Goal: Task Accomplishment & Management: Manage account settings

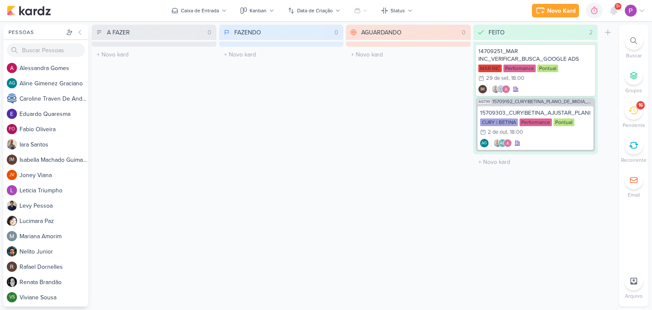
click at [631, 111] on icon at bounding box center [632, 110] width 9 height 9
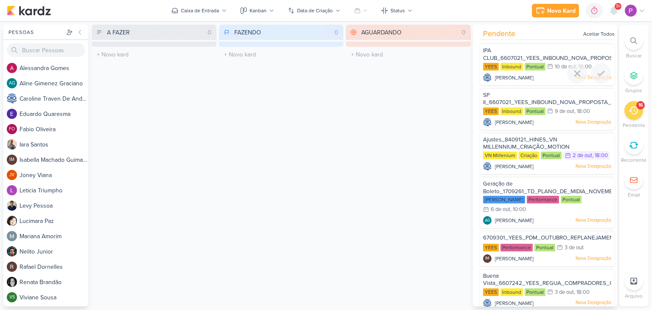
click at [545, 60] on span "IPA CLUB_6607021_YEES_INBOUND_NOVA_PROPOSTA_RÉGUA_NOVOS_LEADS" at bounding box center [584, 54] width 202 height 14
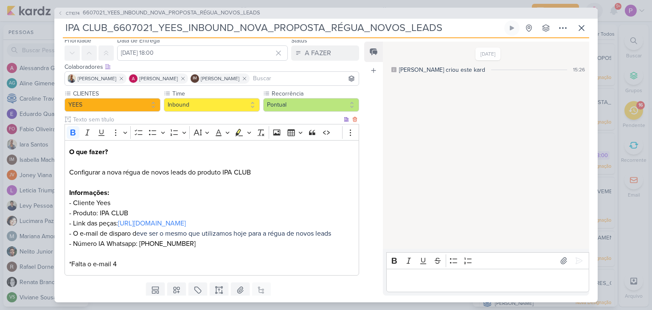
scroll to position [42, 0]
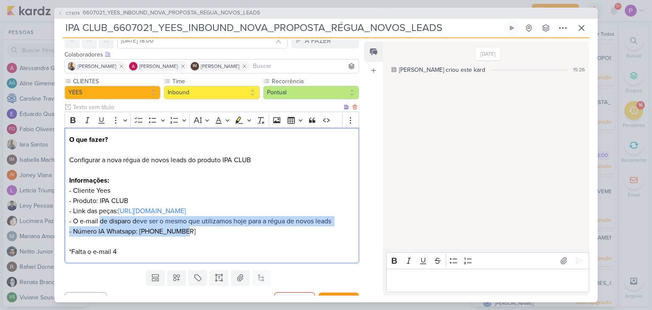
drag, startPoint x: 99, startPoint y: 230, endPoint x: 355, endPoint y: 241, distance: 256.0
click at [355, 241] on div "O que fazer? Configurar a nova régua de novos leads do produto IPA CLUB Informa…" at bounding box center [211, 195] width 294 height 135
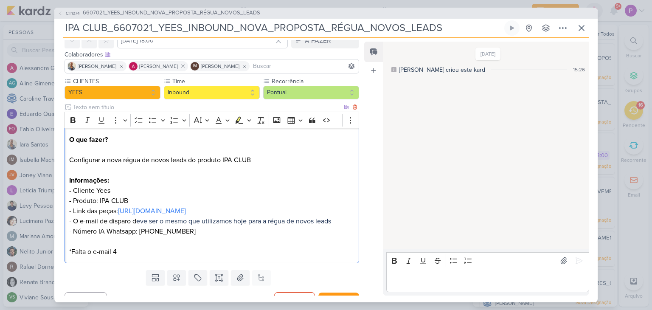
click at [221, 257] on p "*Falta o e-mail 4" at bounding box center [211, 246] width 285 height 20
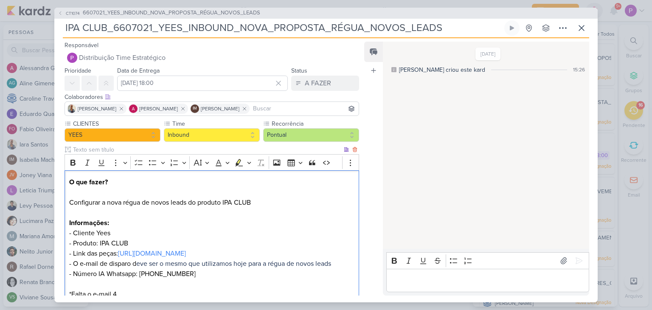
scroll to position [0, 0]
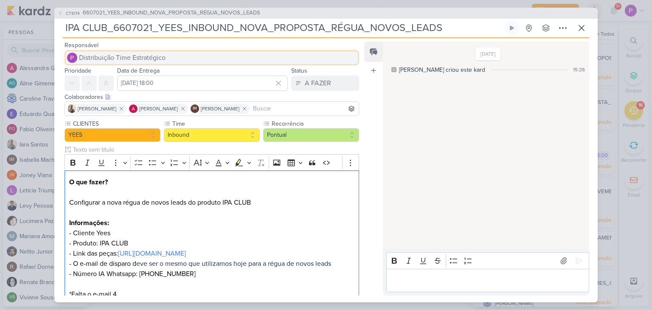
click at [141, 55] on span "Distribuição Time Estratégico" at bounding box center [122, 58] width 87 height 10
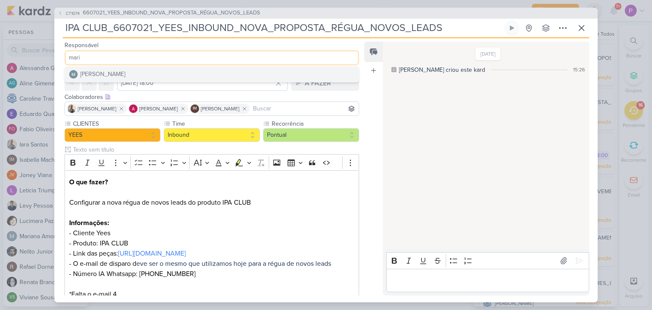
type input "mari"
click at [119, 74] on div "[PERSON_NAME]" at bounding box center [102, 74] width 45 height 9
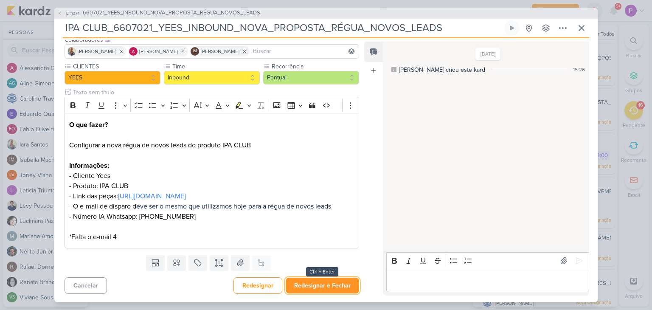
click at [310, 285] on button "Redesignar e Fechar" at bounding box center [322, 285] width 73 height 16
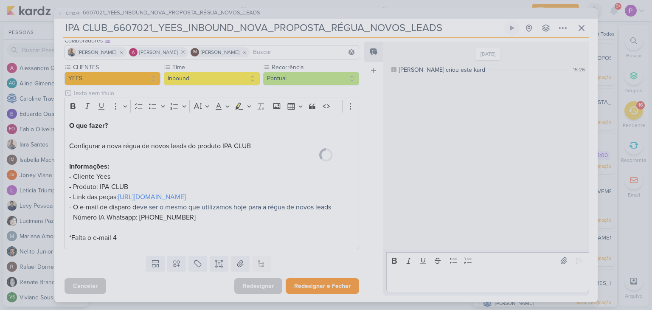
scroll to position [67, 0]
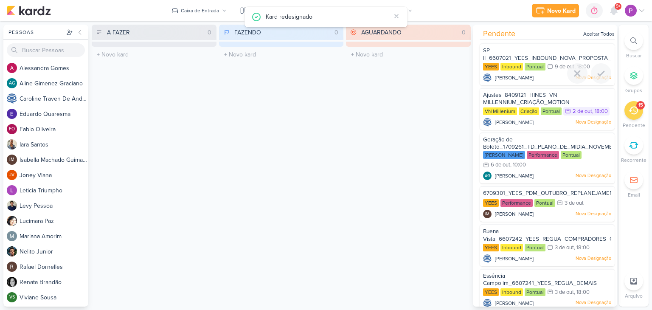
click at [543, 54] on div "SP II_6607021_YEES_INBOUND_NOVA_PROPOSTA_RÉGUA_NOVOS_LEADS" at bounding box center [547, 55] width 128 height 16
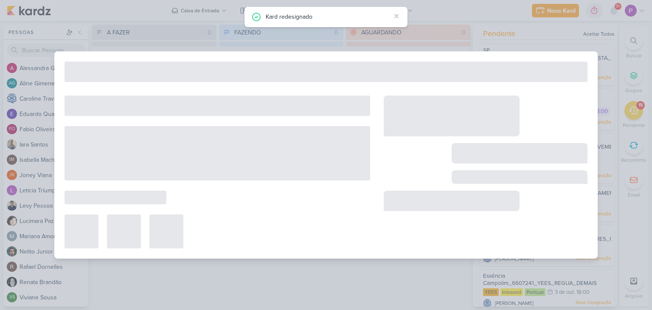
type input "SP II_6607021_YEES_INBOUND_NOVA_PROPOSTA_RÉGUA_NOVOS_LEADS"
type input "[DATE] 18:00"
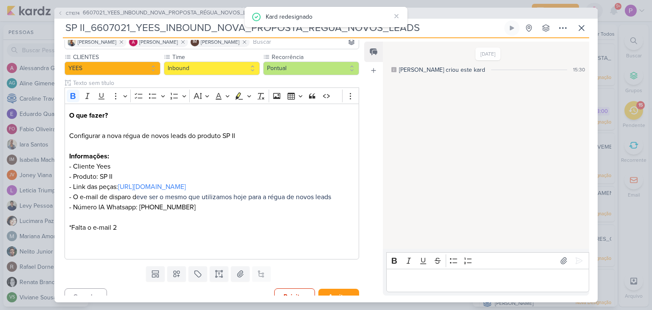
scroll to position [0, 0]
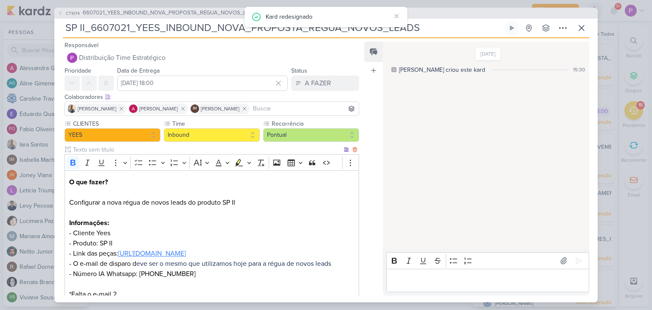
click at [185, 258] on link "[URL][DOMAIN_NAME]" at bounding box center [152, 253] width 68 height 8
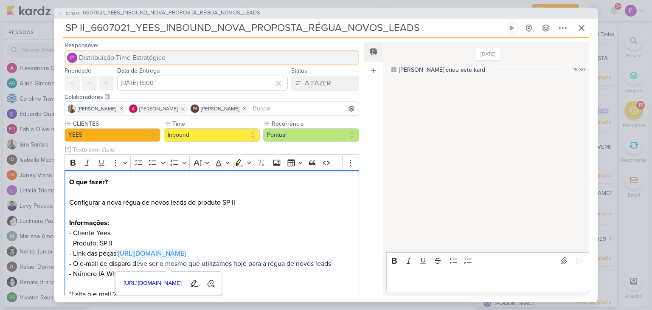
click at [139, 56] on span "Distribuição Time Estratégico" at bounding box center [122, 58] width 87 height 10
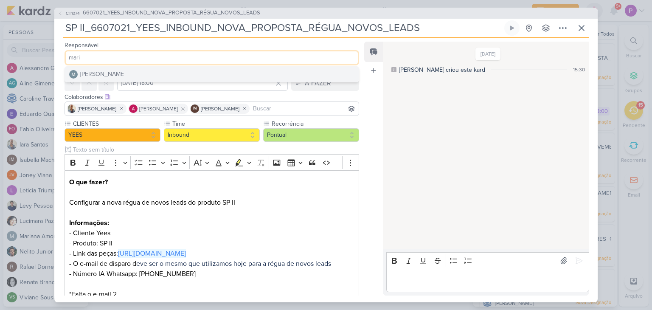
type input "mari"
click at [136, 68] on button "[PERSON_NAME]" at bounding box center [212, 74] width 294 height 15
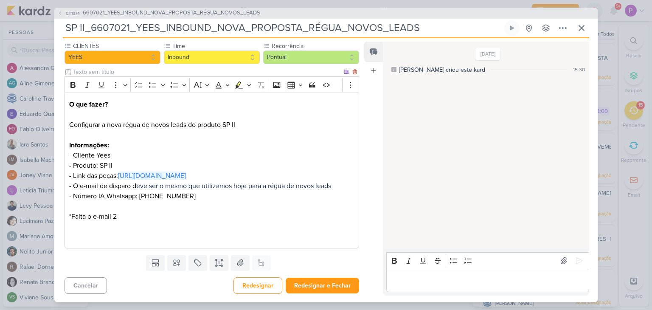
scroll to position [88, 0]
click at [330, 274] on div "Cancelar Redesignar Redesignar e Fechar Ctrl + Enter" at bounding box center [208, 285] width 308 height 22
click at [331, 278] on button "Redesignar e Fechar" at bounding box center [322, 285] width 73 height 16
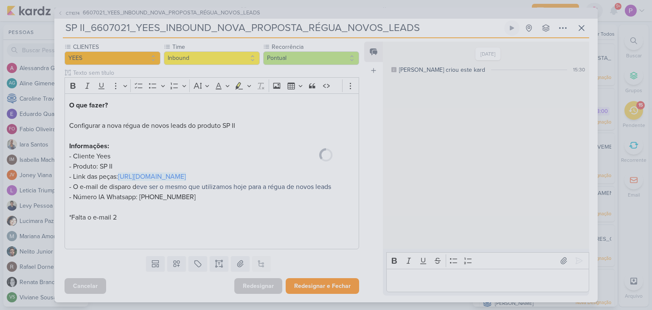
scroll to position [87, 0]
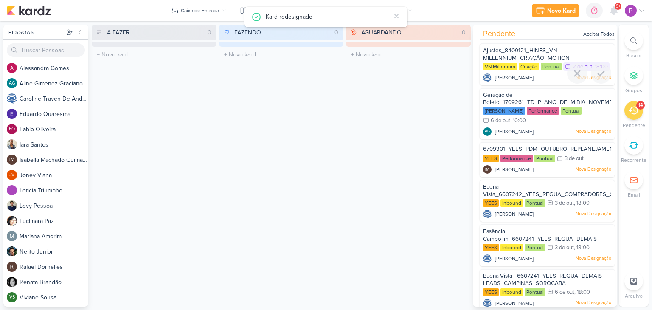
click at [562, 47] on div "Ajustes_8409121_HINES_VN MILLENNIUM_CRIAÇÃO_MOTION" at bounding box center [547, 55] width 128 height 16
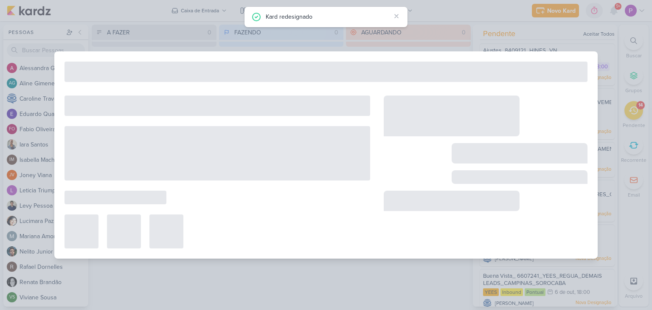
type input "Ajustes_8409121_HINES_VN MILLENNIUM_CRIAÇÃO_MOTION"
type input "2 de outubro de 2025 às 18:00"
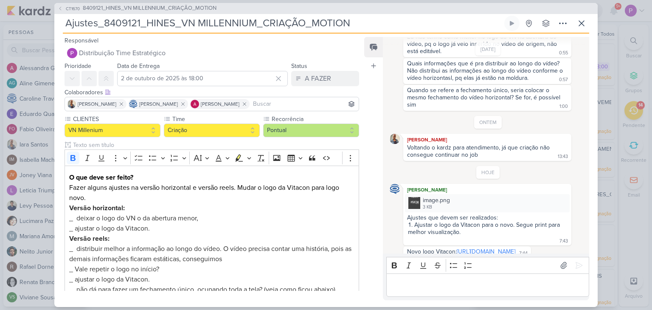
scroll to position [224, 0]
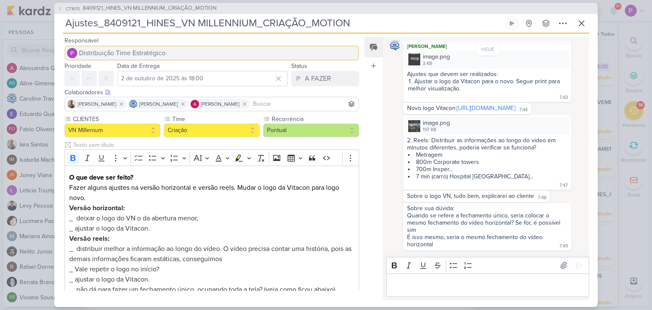
click at [80, 48] on span "Distribuição Time Estratégico" at bounding box center [122, 53] width 87 height 10
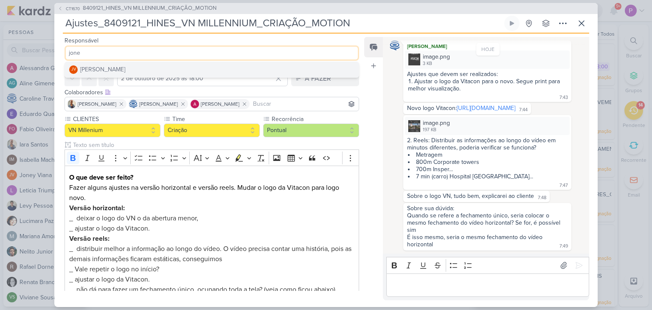
type input "jone"
click at [128, 68] on button "JV [PERSON_NAME]" at bounding box center [212, 69] width 294 height 15
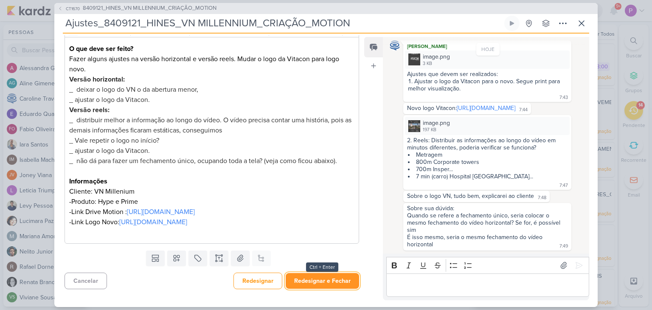
click at [334, 280] on button "Redesignar e Fechar" at bounding box center [322, 281] width 73 height 16
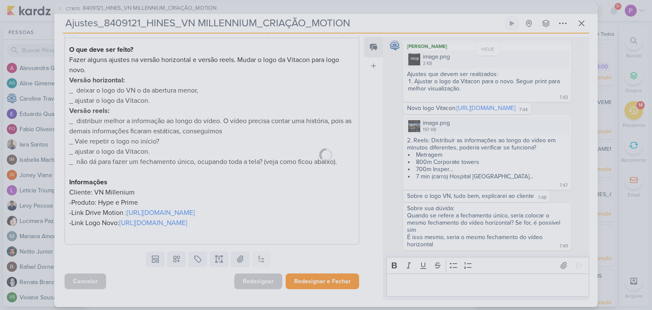
scroll to position [148, 0]
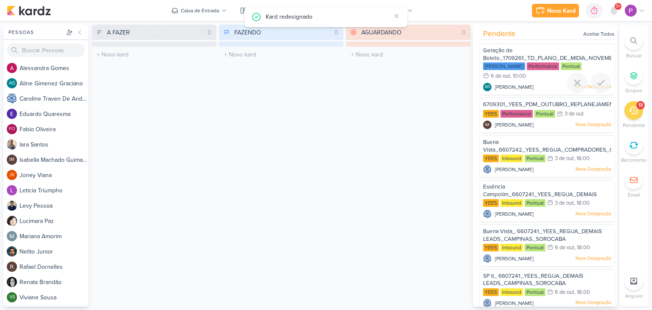
click at [573, 54] on span "Geração de Boleto_1709261_TD_PLANO_DE_MIDIA_NOVEMBRO+DEZEMBRO" at bounding box center [568, 54] width 170 height 14
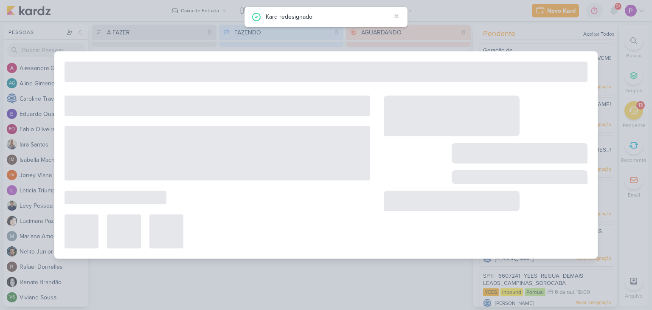
scroll to position [0, 0]
type input "Geração de Boleto_1709261_TD_PLANO_DE_MIDIA_NOVEMBRO+DEZEMBRO"
type input "[DATE] 10:00"
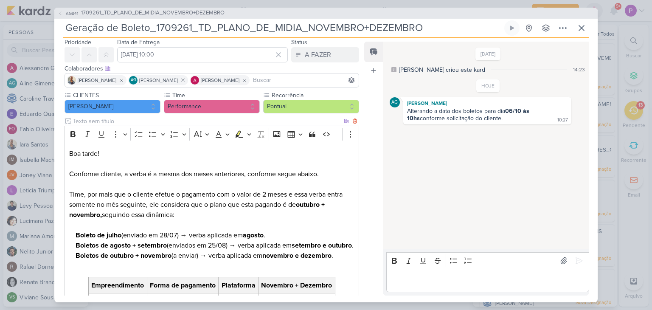
scroll to position [42, 0]
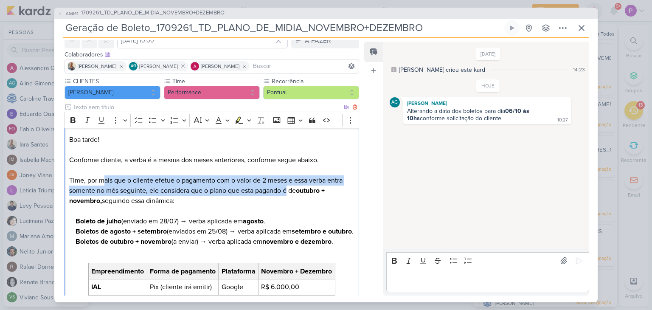
drag, startPoint x: 104, startPoint y: 180, endPoint x: 288, endPoint y: 193, distance: 185.4
click at [288, 193] on p "Boa tarde! Conforme cliente, a verba é a mesma dos meses anteriores, conforme s…" at bounding box center [211, 174] width 285 height 81
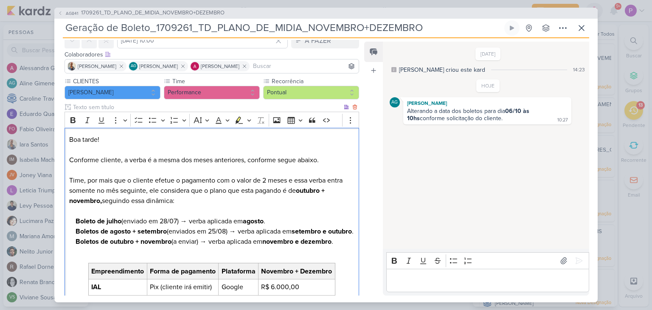
click at [210, 202] on p "Boa tarde! Conforme cliente, a verba é a mesma dos meses anteriores, conforme s…" at bounding box center [211, 174] width 285 height 81
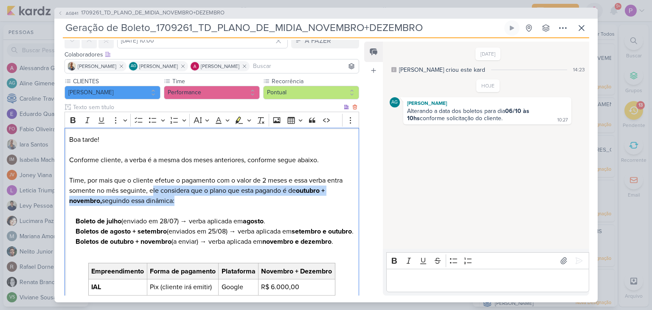
drag, startPoint x: 152, startPoint y: 185, endPoint x: 328, endPoint y: 202, distance: 176.8
click at [328, 202] on p "Boa tarde! Conforme cliente, a verba é a mesma dos meses anteriores, conforme s…" at bounding box center [211, 174] width 285 height 81
click at [258, 198] on p "Boa tarde! Conforme cliente, a verba é a mesma dos meses anteriores, conforme s…" at bounding box center [211, 174] width 285 height 81
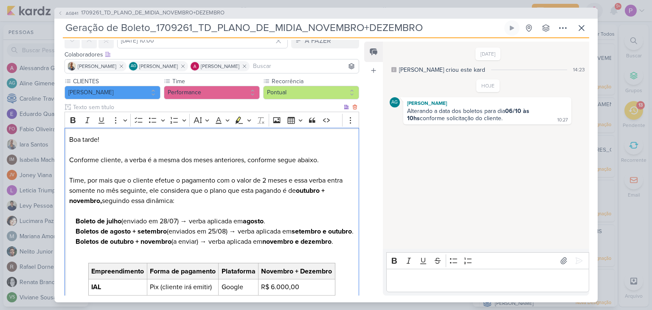
scroll to position [85, 0]
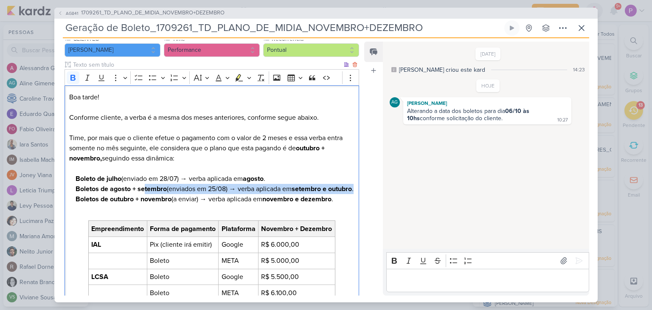
drag, startPoint x: 162, startPoint y: 185, endPoint x: 309, endPoint y: 197, distance: 147.3
click at [309, 194] on p "Boletos de agosto + setembro (enviados em 25/08) → verba aplicada em setembro e…" at bounding box center [215, 189] width 279 height 10
click at [114, 191] on strong "Boletos de agosto + setembro" at bounding box center [121, 189] width 91 height 8
click at [151, 190] on strong "Boletos de agosto + setembro" at bounding box center [121, 189] width 91 height 8
click at [273, 191] on p "Boletos de agosto + setembro (enviados em 25/08) → verba aplicada em setembro e…" at bounding box center [215, 189] width 279 height 10
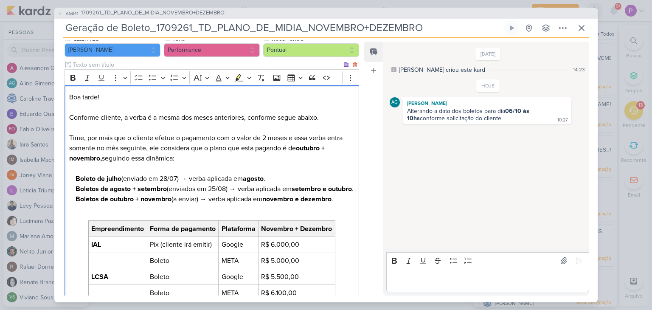
scroll to position [127, 0]
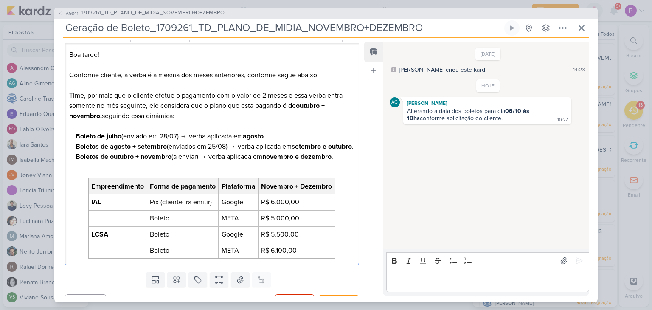
click at [136, 172] on p "Boletos de outubro + novembro (a enviar) → verba aplicada em novembro e dezembr…" at bounding box center [215, 161] width 279 height 20
click at [171, 161] on strong "Boletos de outubro + novembro" at bounding box center [124, 156] width 96 height 8
drag, startPoint x: 212, startPoint y: 170, endPoint x: 330, endPoint y: 176, distance: 118.1
click at [330, 172] on p "Boletos de outubro + novembro (a enviar) → verba aplicada em novembro e dezembr…" at bounding box center [215, 161] width 279 height 20
click at [162, 161] on strong "Boletos de outubro + novembro" at bounding box center [124, 156] width 96 height 8
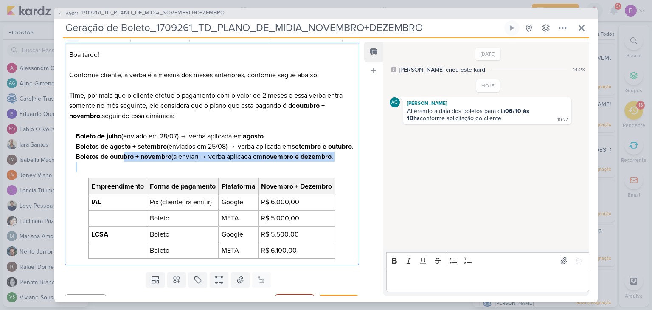
drag, startPoint x: 123, startPoint y: 167, endPoint x: 358, endPoint y: 178, distance: 235.3
click at [358, 178] on div "CLIENTES [PERSON_NAME] Time" at bounding box center [208, 130] width 308 height 277
click at [239, 172] on p "Boletos de outubro + novembro (a enviar) → verba aplicada em novembro e dezembr…" at bounding box center [215, 161] width 279 height 20
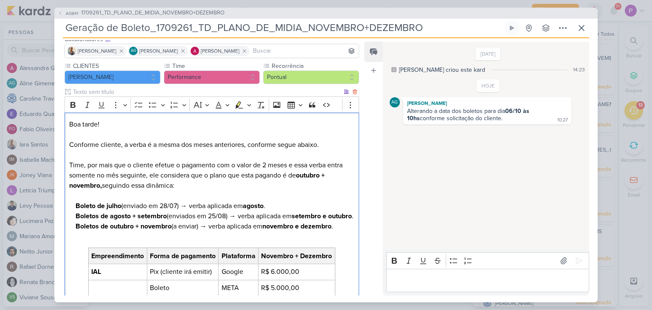
scroll to position [0, 0]
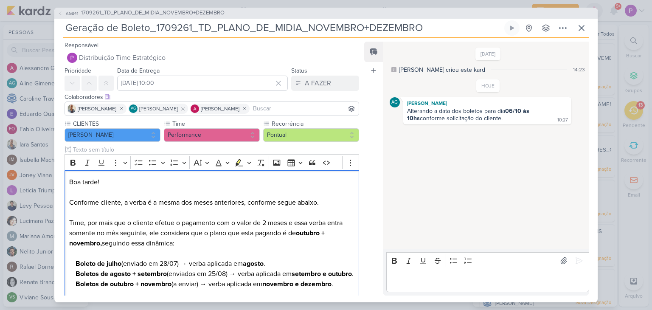
click at [127, 12] on span "1709261_TD_PLANO_DE_MIDIA_NOVEMBRO+DEZEMBRO" at bounding box center [152, 13] width 143 height 8
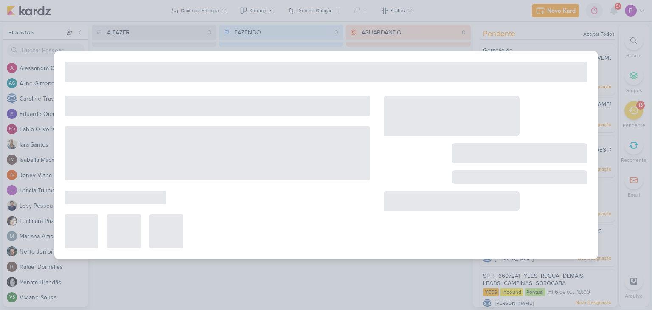
type input "1709261_TD_PLANO_DE_MIDIA_NOVEMBRO+DEZEMBRO"
type input "6 de outubro de 2025 às 18:00"
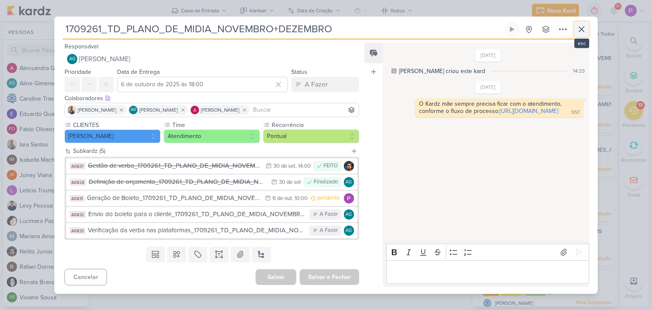
click at [582, 30] on icon at bounding box center [581, 29] width 5 height 5
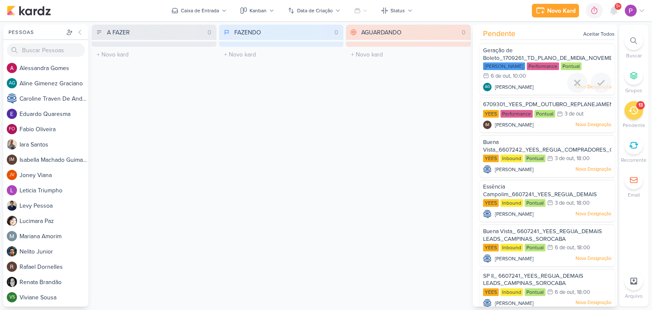
click at [523, 53] on div "Geração de Boleto_1709261_TD_PLANO_DE_MIDIA_NOVEMBRO+DEZEMBRO" at bounding box center [547, 55] width 128 height 16
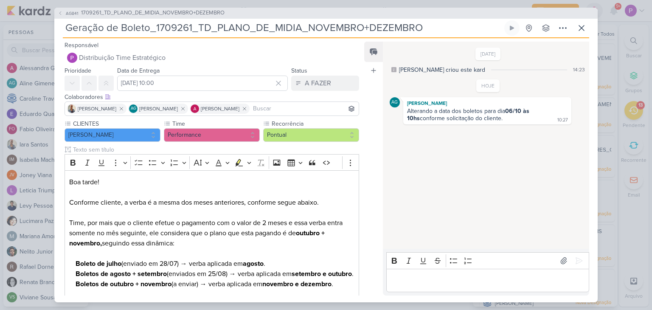
click at [482, 285] on div "Editor editing area: main" at bounding box center [487, 280] width 203 height 23
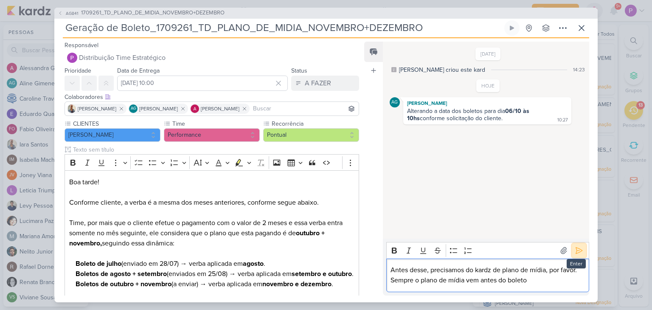
click at [581, 252] on button at bounding box center [579, 251] width 14 height 14
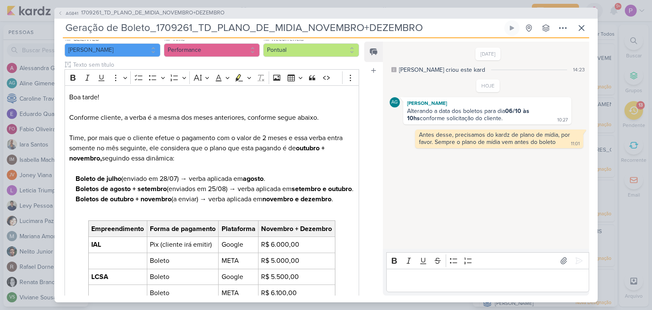
scroll to position [154, 0]
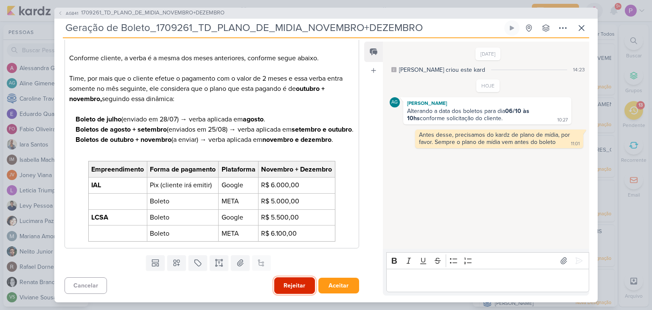
click at [302, 280] on button "Rejeitar" at bounding box center [294, 285] width 41 height 17
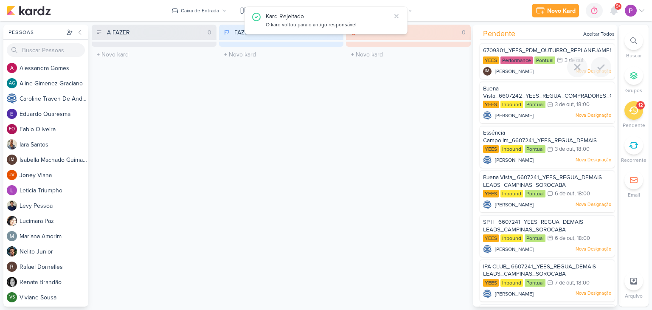
click at [558, 49] on span "6709301_YEES_PDM_OUTUBRO_REPLANEJAMENTO_MANSÕES_TAQUARAL" at bounding box center [583, 50] width 201 height 7
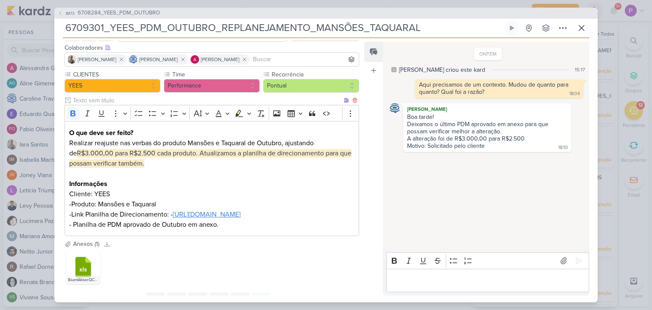
scroll to position [107, 0]
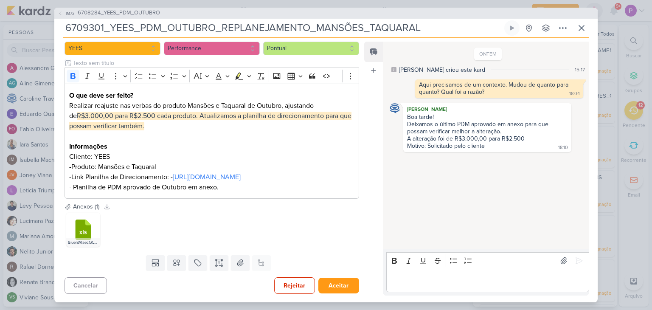
click at [434, 286] on div "Editor editing area: main" at bounding box center [487, 280] width 203 height 23
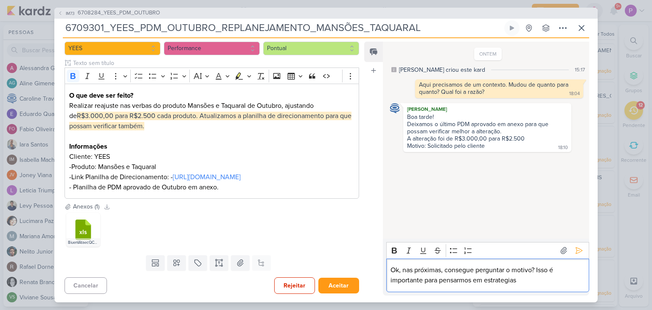
click at [510, 279] on p "Ok, nas próximas, consegue perguntar o motivo? Isso é importante para pensarmos…" at bounding box center [487, 275] width 194 height 20
click at [506, 281] on p "Ok, nas próximas, consegue perguntar o motivo? Isso é importante para pensarmos…" at bounding box center [487, 275] width 194 height 20
click at [579, 249] on icon at bounding box center [578, 250] width 8 height 8
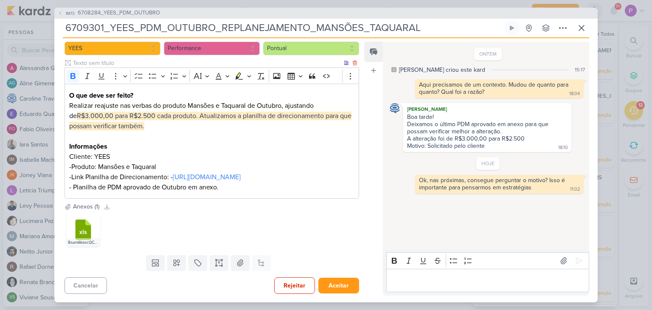
scroll to position [0, 0]
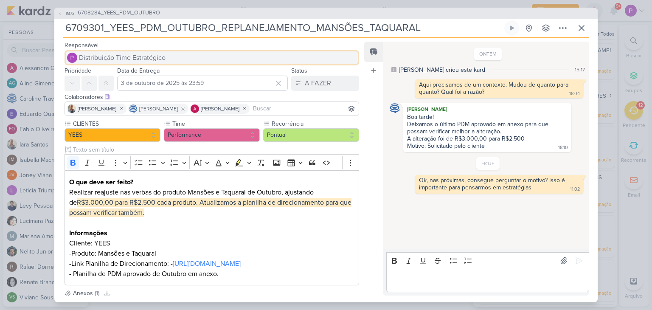
click at [146, 53] on span "Distribuição Time Estratégico" at bounding box center [122, 58] width 87 height 10
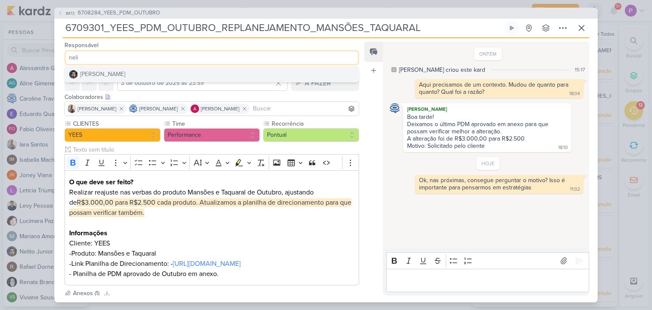
type input "neli"
click at [126, 77] on button "[PERSON_NAME]" at bounding box center [212, 74] width 294 height 15
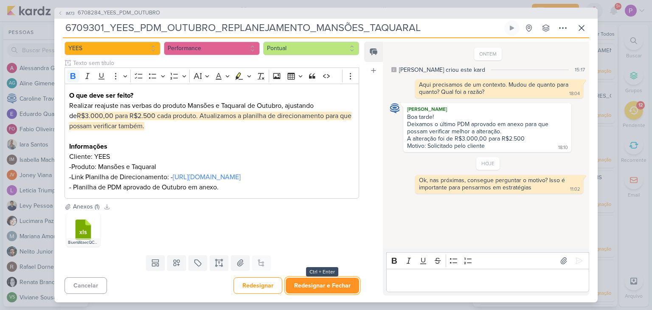
click at [327, 286] on button "Redesignar e Fechar" at bounding box center [322, 285] width 73 height 16
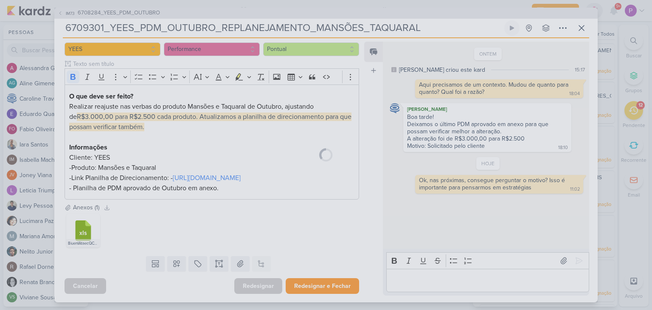
scroll to position [106, 0]
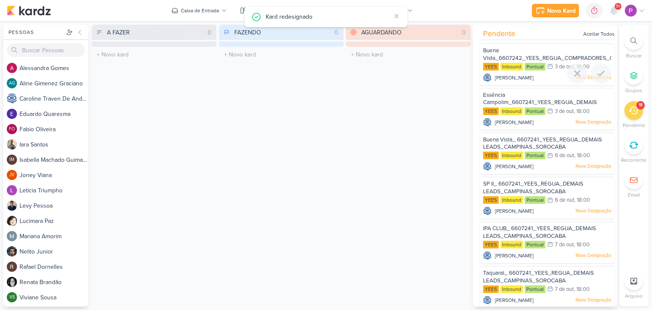
click at [523, 55] on span "Buena Vista_6607242_YEES_REGUA_COMPRADORES_CAMPINAS_SOROCABA" at bounding box center [577, 54] width 188 height 14
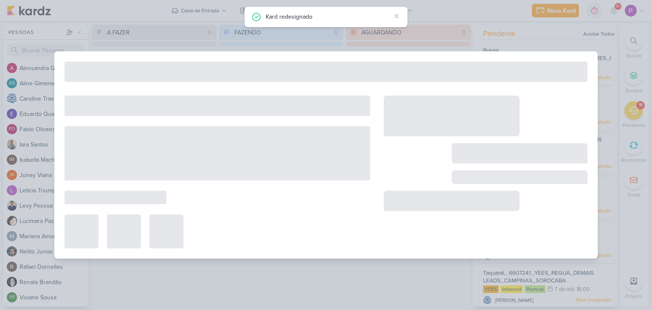
type input "Buena Vista_6607242_YEES_REGUA_COMPRADORES_CAMPINAS_SOROCABA"
type input "3 de outubro de 2025 às 18:00"
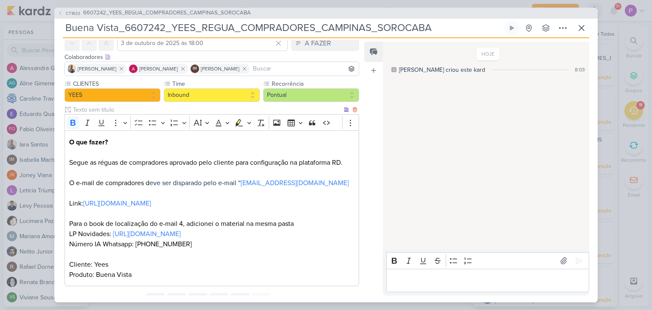
scroll to position [0, 0]
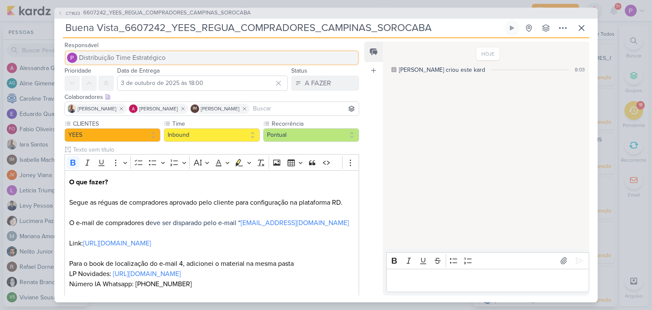
click at [183, 51] on button "Distribuição Time Estratégico" at bounding box center [211, 57] width 294 height 15
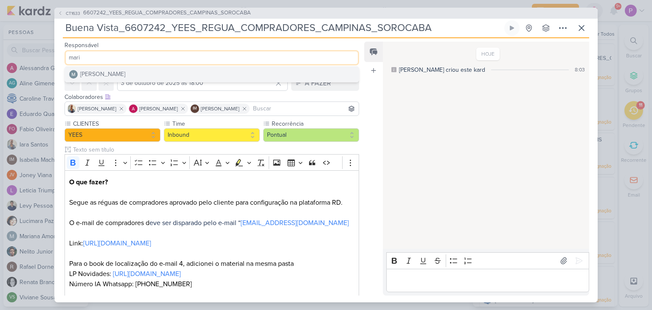
type input "mari"
click at [146, 73] on button "[PERSON_NAME]" at bounding box center [212, 74] width 294 height 15
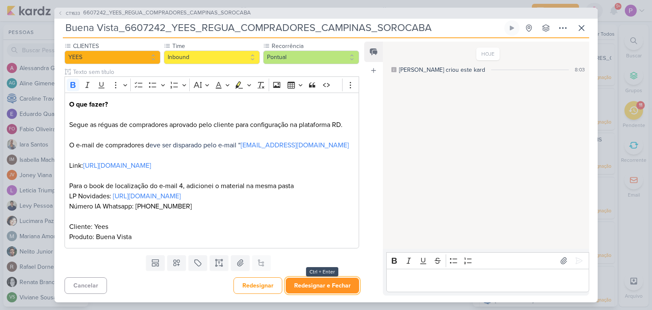
click at [336, 288] on button "Redesignar e Fechar" at bounding box center [322, 285] width 73 height 16
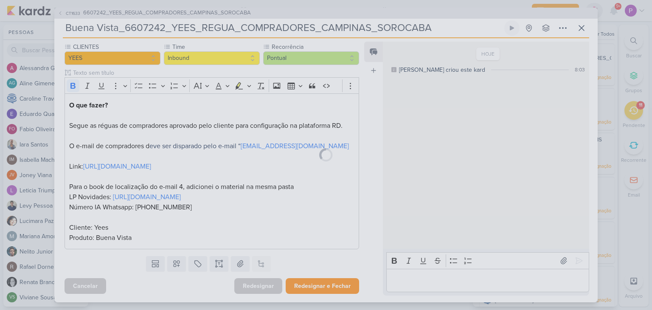
scroll to position [87, 0]
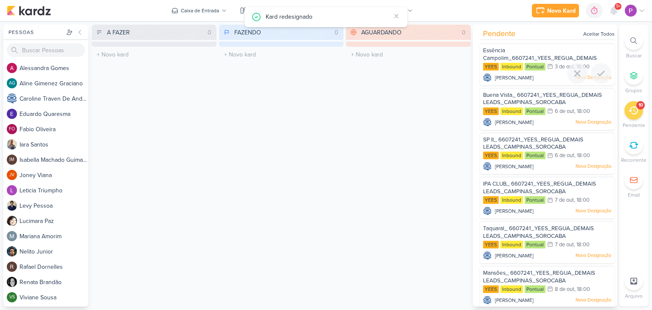
click at [529, 48] on div "Essência Campolim_6607241_YEES_REGUA_DEMAIS LEADS_CAMPINAS_SOROCABA" at bounding box center [547, 55] width 128 height 16
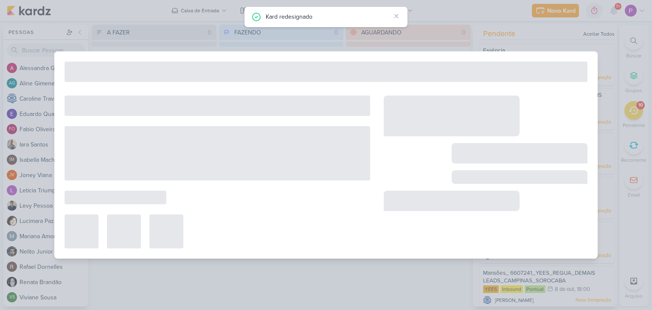
type input "Essência Campolim_6607241_YEES_REGUA_DEMAIS LEADS_CAMPINAS_SOROCABA"
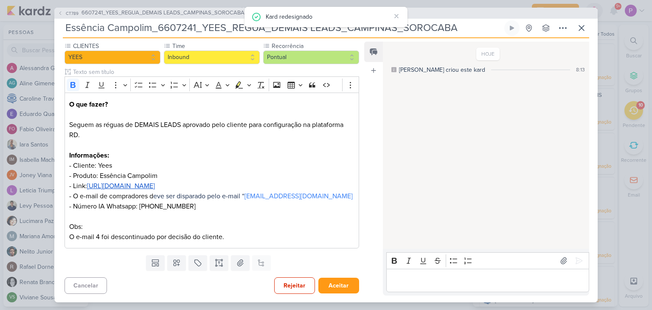
scroll to position [0, 0]
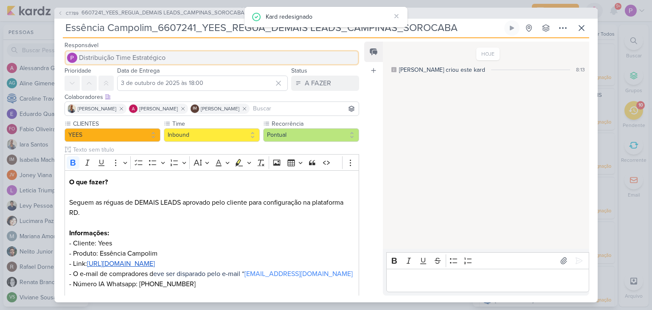
click at [202, 57] on button "Distribuição Time Estratégico" at bounding box center [211, 57] width 294 height 15
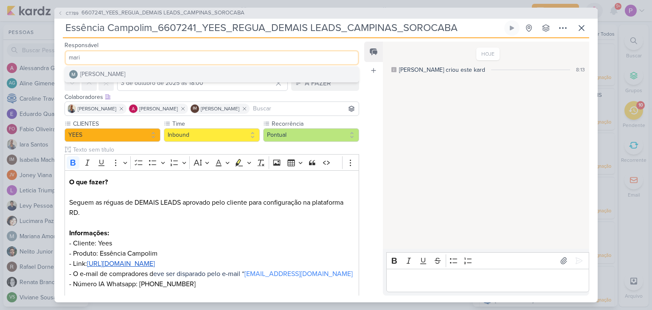
type input "mari"
click at [195, 80] on button "[PERSON_NAME]" at bounding box center [212, 74] width 294 height 15
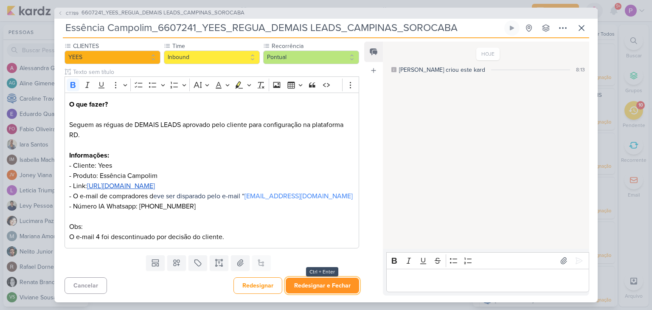
click at [316, 289] on button "Redesignar e Fechar" at bounding box center [322, 285] width 73 height 16
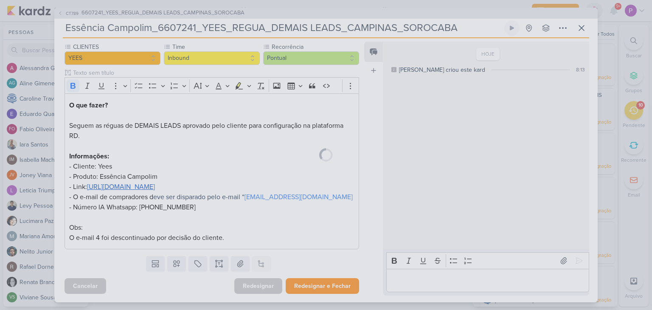
scroll to position [77, 0]
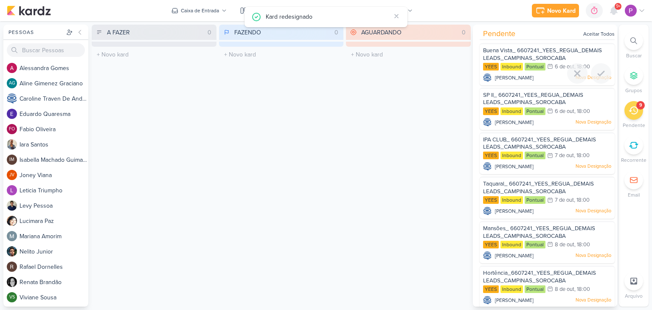
click at [563, 53] on div "Buena Vista_ 6607241_YEES_REGUA_DEMAIS LEADS_CAMPINAS_SOROCABA" at bounding box center [547, 55] width 128 height 16
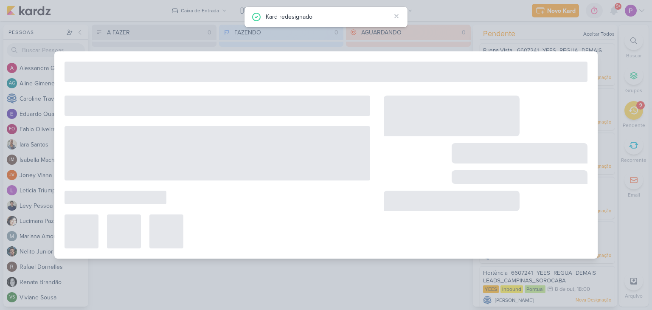
type input "Buena Vista_ 6607241_YEES_REGUA_DEMAIS LEADS_CAMPINAS_SOROCABA"
type input "6 de outubro de 2025 às 18:00"
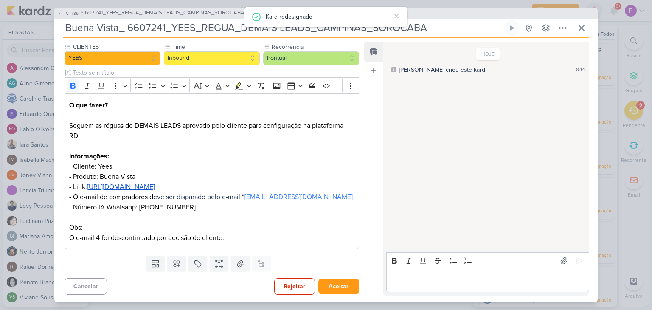
scroll to position [0, 0]
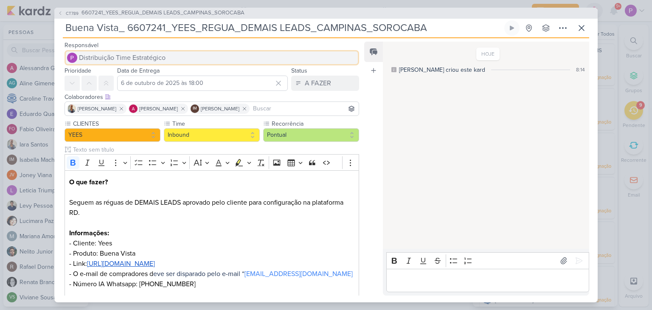
click at [154, 53] on span "Distribuição Time Estratégico" at bounding box center [122, 58] width 87 height 10
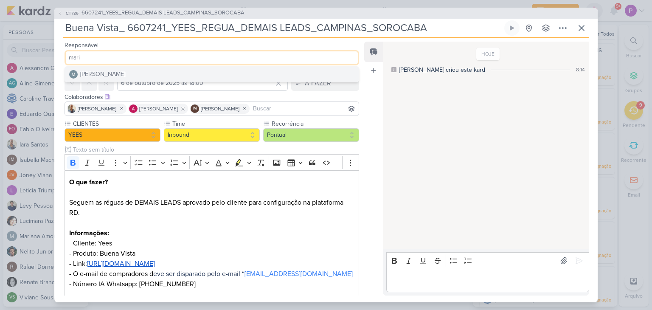
type input "mari"
click at [136, 73] on button "[PERSON_NAME]" at bounding box center [212, 74] width 294 height 15
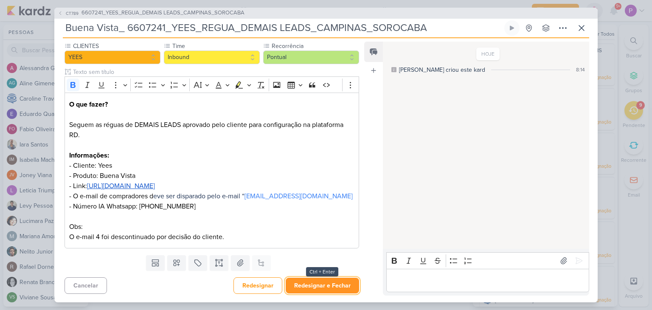
click at [322, 283] on button "Redesignar e Fechar" at bounding box center [322, 285] width 73 height 16
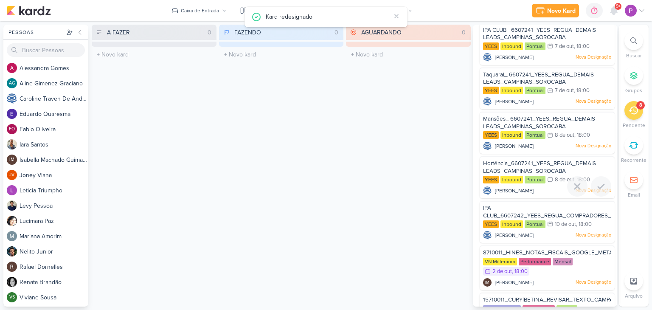
scroll to position [100, 0]
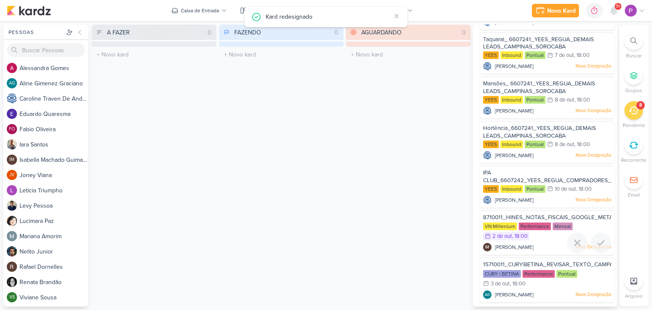
click at [576, 217] on span "8710011_HINES_NOTAS_FISCAIS_GOOGLE_META_OUTUBRO" at bounding box center [563, 217] width 160 height 7
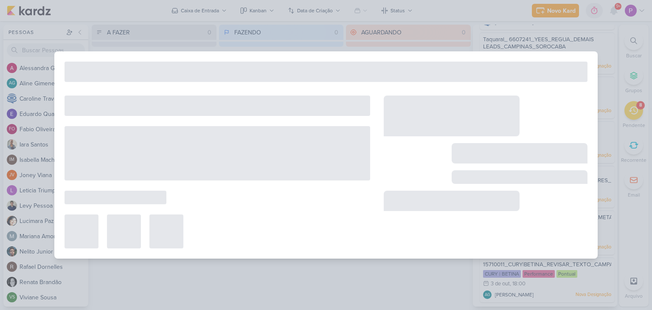
type input "8710011_HINES_NOTAS_FISCAIS_GOOGLE_META_OUTUBRO"
type input "2 de outubro de 2025 às 18:00"
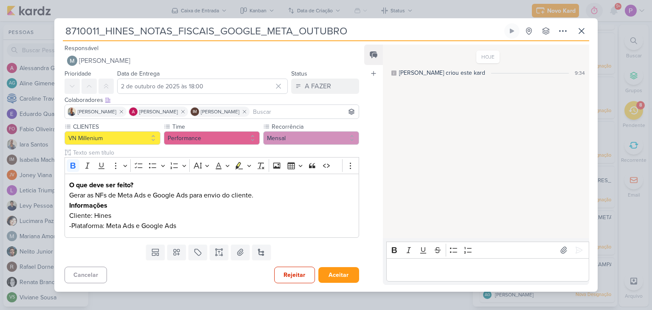
scroll to position [0, 0]
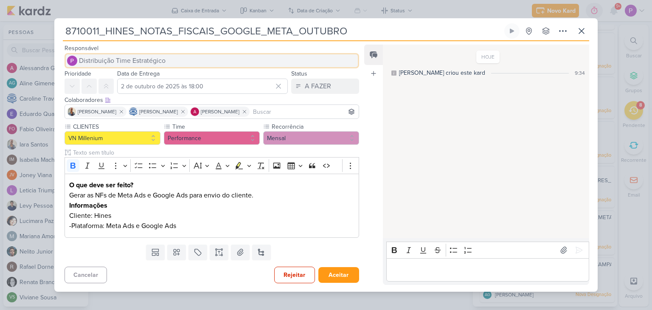
click at [171, 60] on button "Distribuição Time Estratégico" at bounding box center [211, 60] width 294 height 15
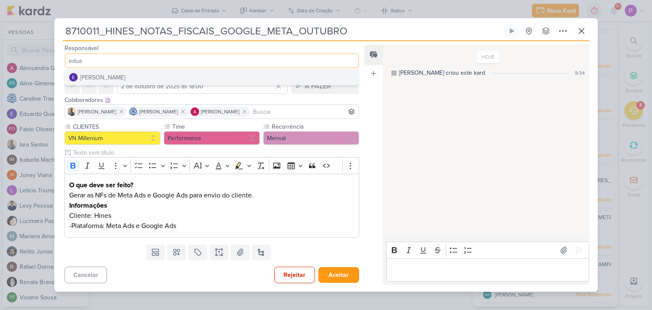
type input "edua"
click at [168, 75] on button "[PERSON_NAME]" at bounding box center [212, 77] width 294 height 15
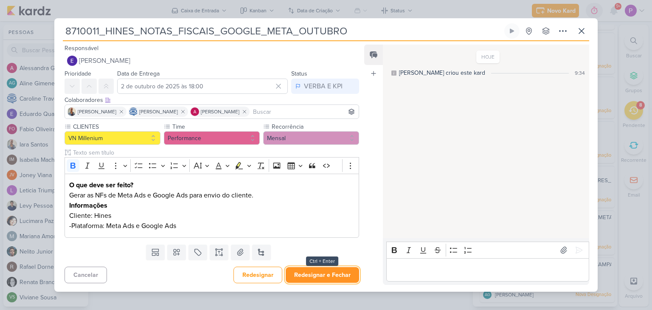
click at [301, 272] on button "Redesignar e Fechar" at bounding box center [322, 275] width 73 height 16
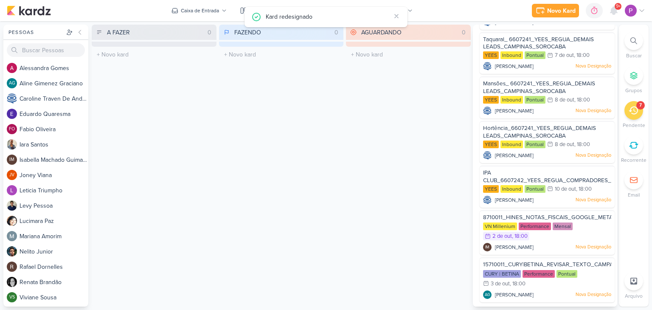
scroll to position [53, 0]
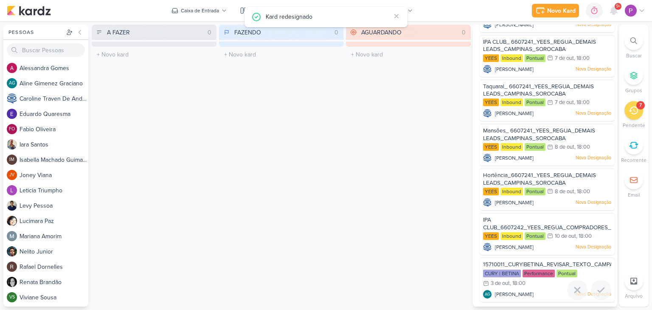
click at [536, 262] on span "15710011_CURY|BETINA_REVISAR_TEXTO_CAMPANHA_GOOGLE_LAPA" at bounding box center [576, 264] width 186 height 7
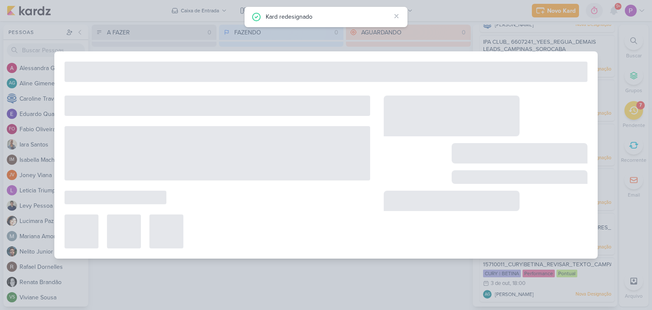
type input "15710011_CURY|BETINA_REVISAR_TEXTO_CAMPANHA_GOOGLE_LAPA"
type input "3 de outubro de 2025 às 18:00"
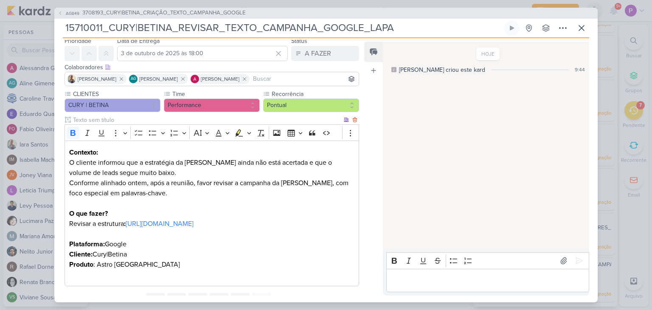
scroll to position [0, 0]
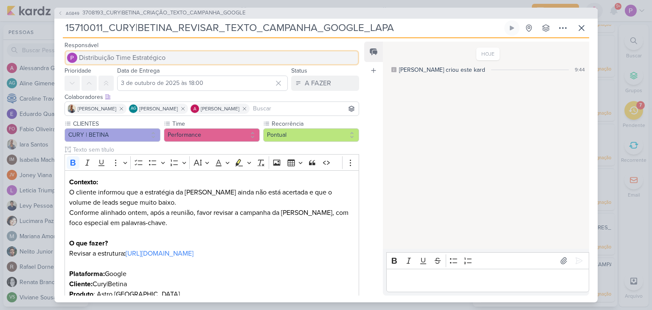
click at [129, 58] on span "Distribuição Time Estratégico" at bounding box center [122, 58] width 87 height 10
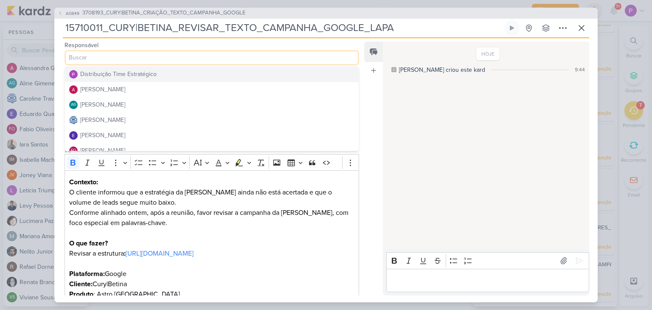
type input "e"
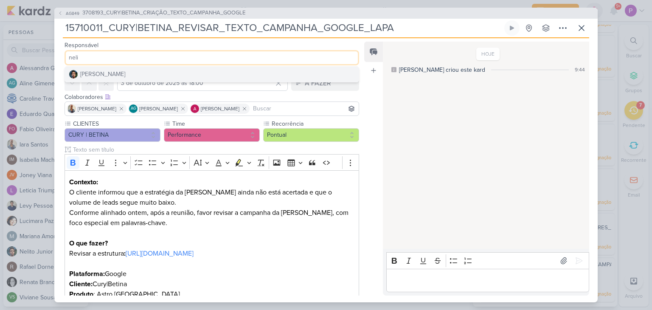
type input "neli"
click at [129, 69] on button "[PERSON_NAME]" at bounding box center [212, 74] width 294 height 15
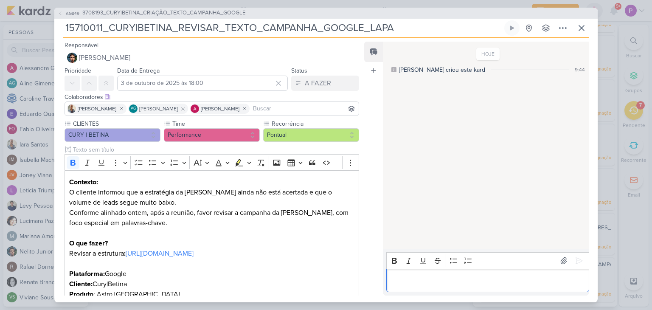
click at [426, 291] on div "Editor editing area: main" at bounding box center [487, 280] width 203 height 23
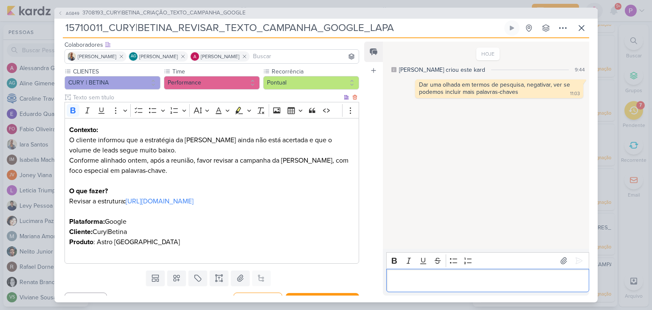
scroll to position [78, 0]
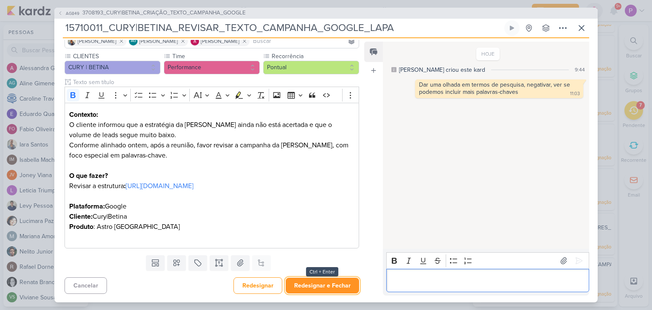
click at [328, 283] on button "Redesignar e Fechar" at bounding box center [322, 285] width 73 height 16
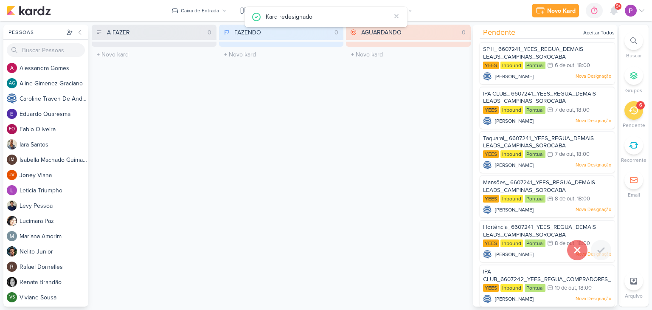
scroll to position [0, 0]
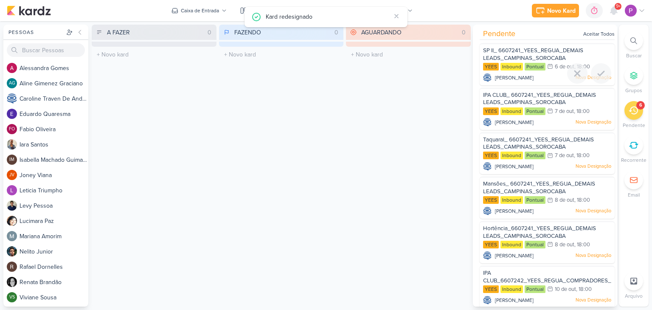
click at [514, 52] on span "SP II_ 6607241_YEES_REGUA_DEMAIS LEADS_CAMPINAS_SOROCABA" at bounding box center [533, 54] width 100 height 14
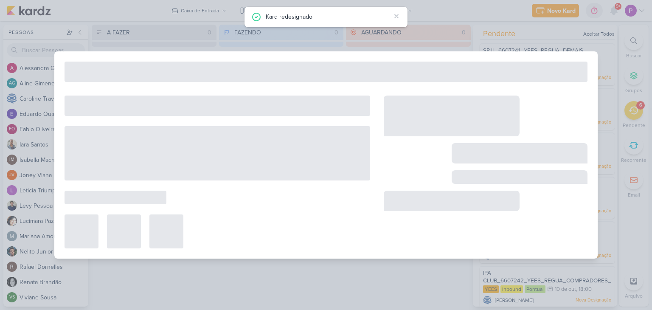
type input "SP II_ 6607241_YEES_REGUA_DEMAIS LEADS_CAMPINAS_SOROCABA"
type input "6 de outubro de 2025 às 18:00"
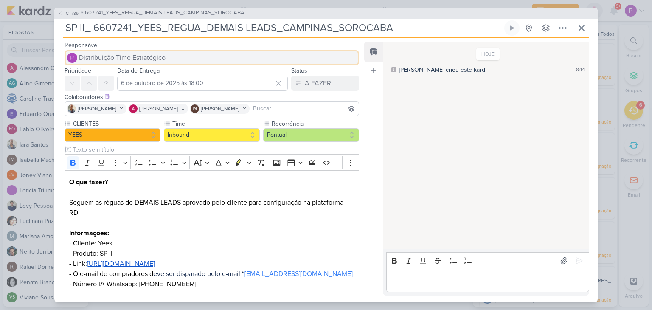
click at [160, 56] on span "Distribuição Time Estratégico" at bounding box center [122, 58] width 87 height 10
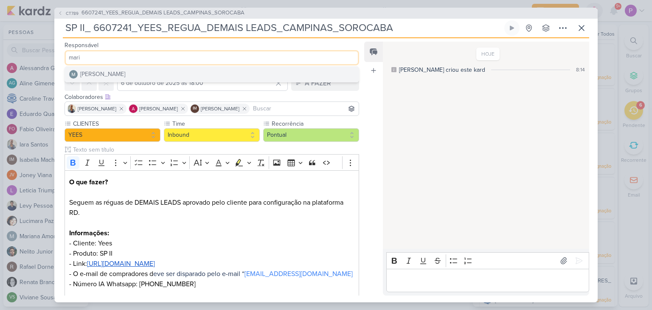
type input "mari"
click at [118, 78] on div "[PERSON_NAME]" at bounding box center [102, 74] width 45 height 9
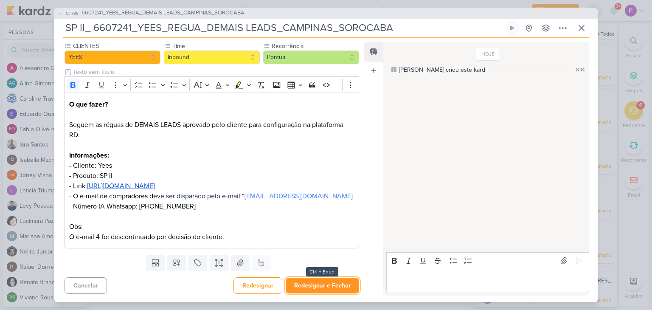
click at [302, 285] on button "Redesignar e Fechar" at bounding box center [322, 285] width 73 height 16
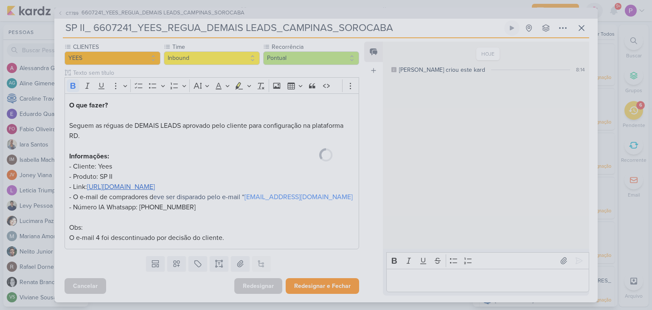
scroll to position [77, 0]
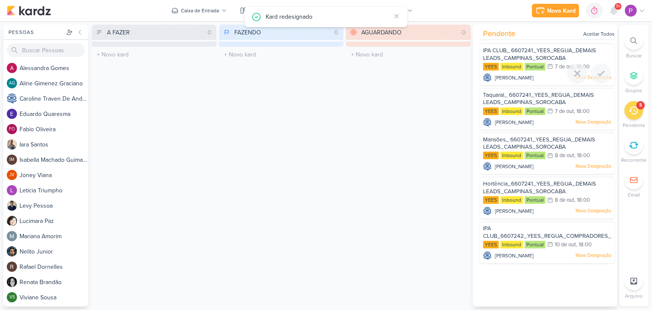
click at [544, 58] on span "IPA CLUB_ 6607241_YEES_REGUA_DEMAIS LEADS_CAMPINAS_SOROCABA" at bounding box center [539, 54] width 113 height 14
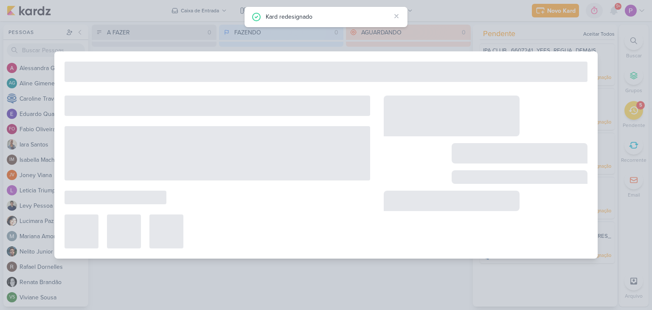
type input "IPA CLUB_ 6607241_YEES_REGUA_DEMAIS LEADS_CAMPINAS_SOROCABA"
type input "[DATE] 18:00"
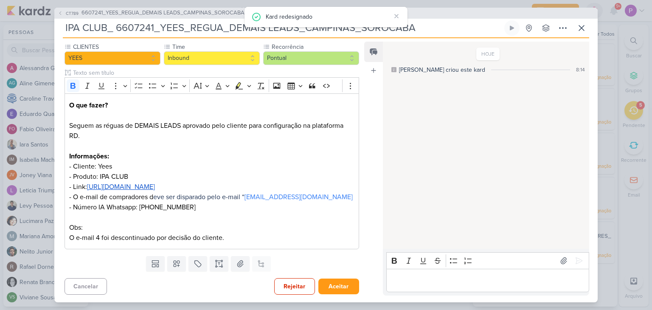
scroll to position [0, 0]
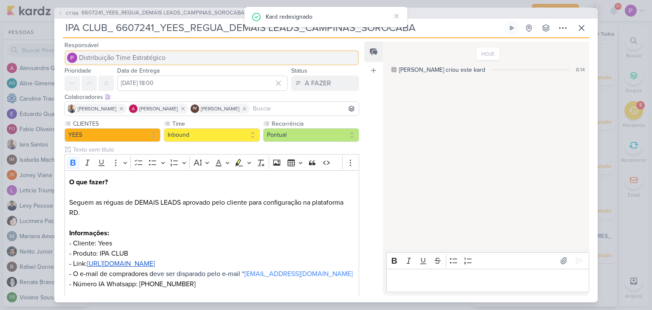
click at [106, 58] on span "Distribuição Time Estratégico" at bounding box center [122, 58] width 87 height 10
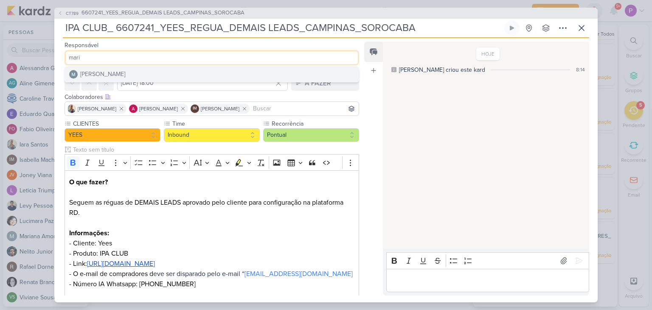
type input "mari"
click at [112, 72] on div "[PERSON_NAME]" at bounding box center [102, 74] width 45 height 9
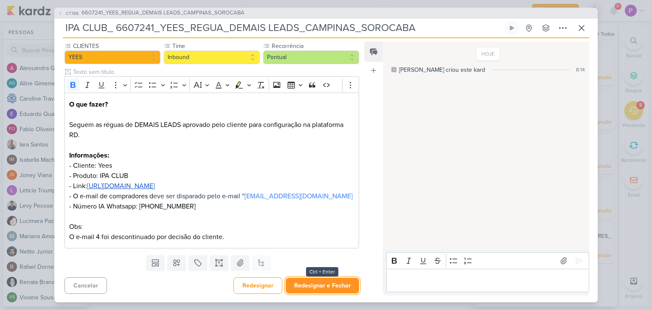
click at [341, 286] on button "Redesignar e Fechar" at bounding box center [322, 285] width 73 height 16
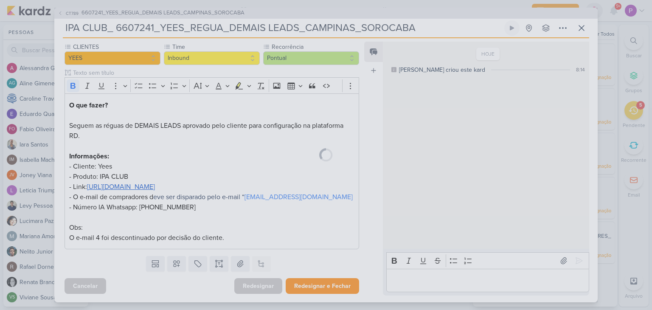
scroll to position [77, 0]
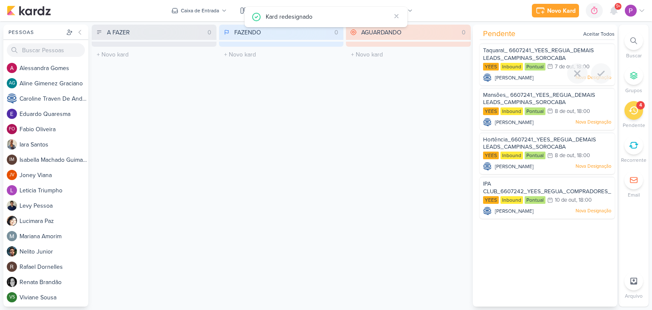
click at [533, 51] on span "Taquaral_ 6607241_YEES_REGUA_DEMAIS LEADS_CAMPINAS_SOROCABA" at bounding box center [538, 54] width 111 height 14
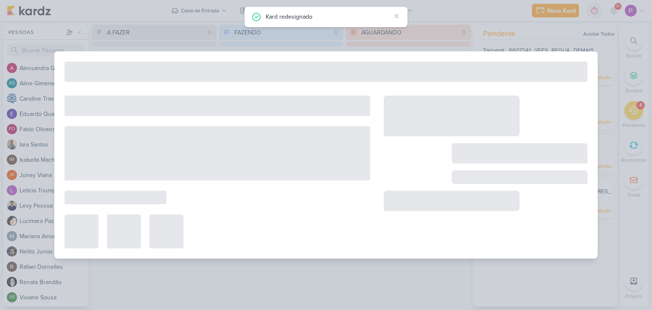
type input "Taquaral_ 6607241_YEES_REGUA_DEMAIS LEADS_CAMPINAS_SOROCABA"
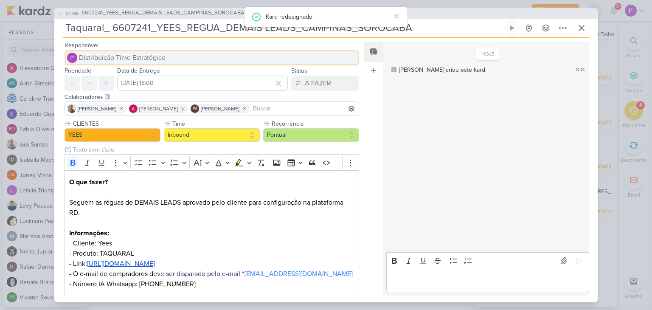
click at [133, 60] on span "Distribuição Time Estratégico" at bounding box center [122, 58] width 87 height 10
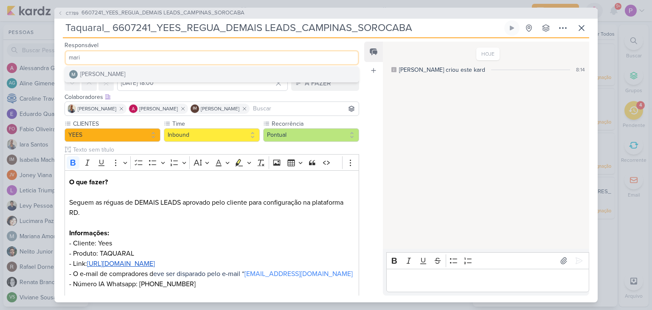
type input "mari"
click at [130, 71] on button "[PERSON_NAME]" at bounding box center [212, 74] width 294 height 15
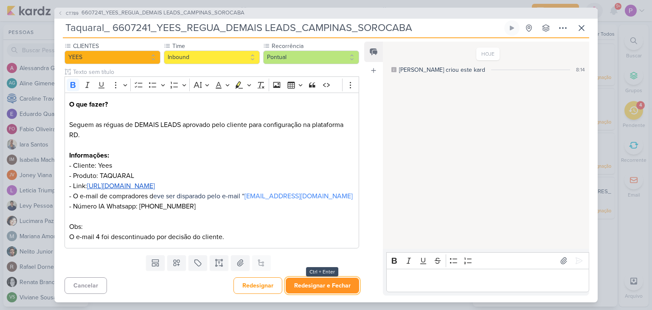
click at [321, 280] on button "Redesignar e Fechar" at bounding box center [322, 285] width 73 height 16
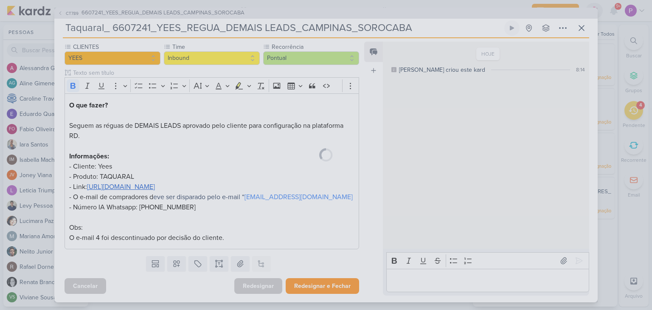
scroll to position [77, 0]
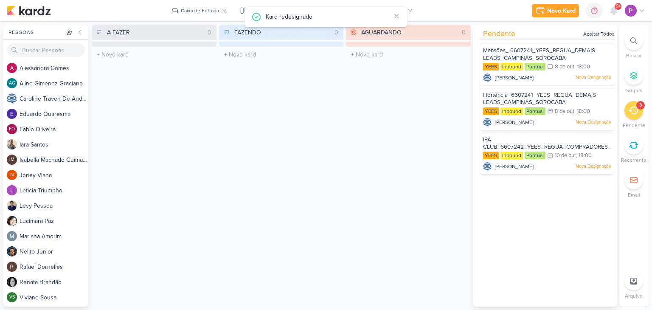
click at [563, 41] on div "Pendente Aceitar Todos Mansões_ 6607241_YEES_REGUA_DEMAIS LEADS_CAMPINAS_SOROCA…" at bounding box center [545, 166] width 144 height 282
click at [562, 51] on span "Mansões_ 6607241_YEES_REGUA_DEMAIS LEADS_CAMPINAS_SOROCABA" at bounding box center [539, 54] width 112 height 14
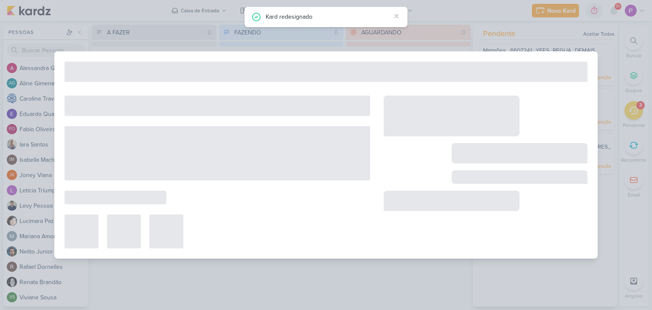
type input "Mansões_ 6607241_YEES_REGUA_DEMAIS LEADS_CAMPINAS_SOROCABA"
type input "[DATE] 18:00"
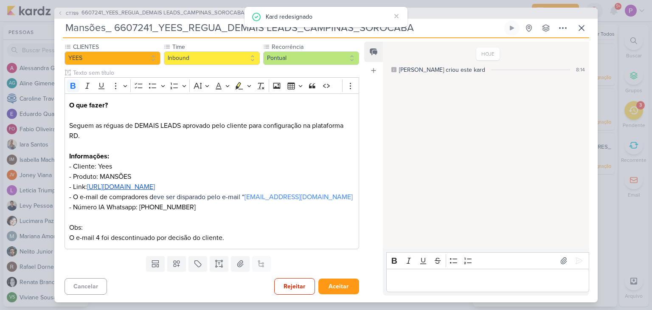
scroll to position [0, 0]
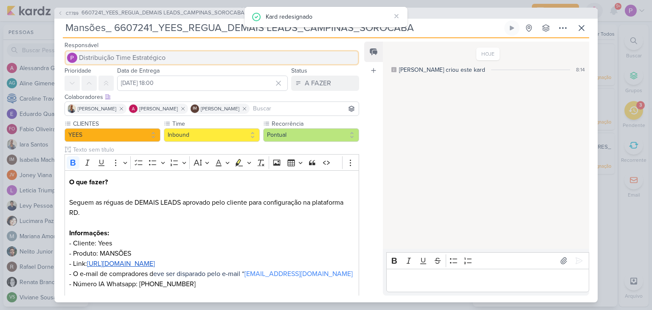
click at [129, 53] on span "Distribuição Time Estratégico" at bounding box center [122, 58] width 87 height 10
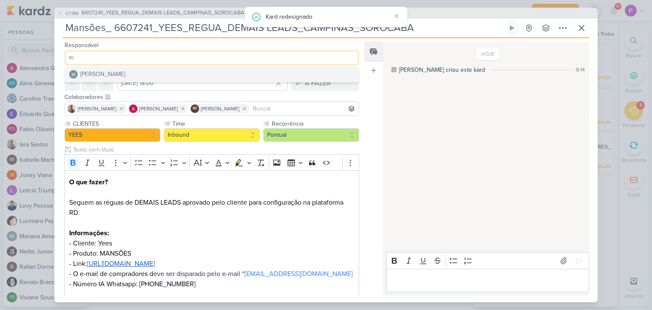
type input "ma"
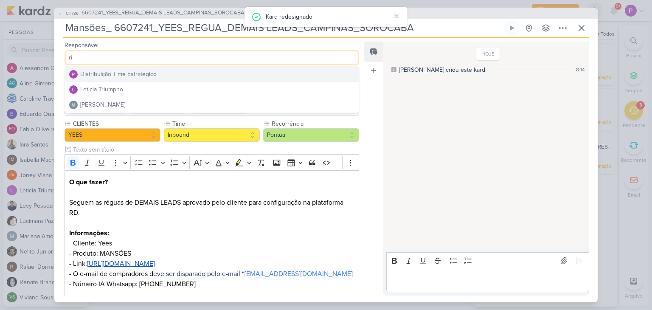
type input "r"
type input "ma"
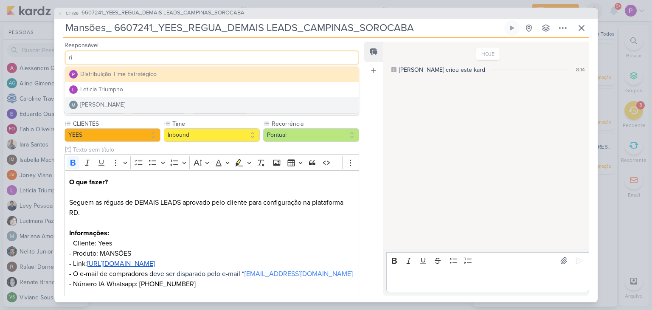
type input "ri"
click at [115, 102] on div "[PERSON_NAME]" at bounding box center [102, 104] width 45 height 9
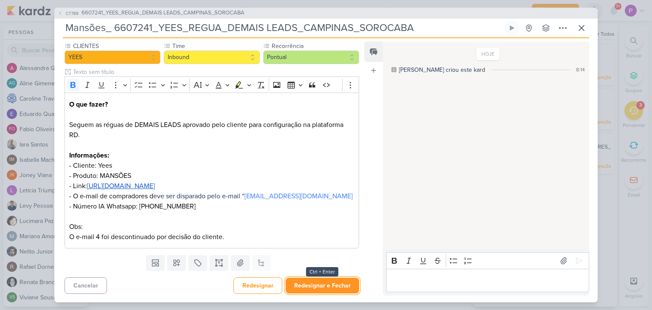
click at [323, 285] on button "Redesignar e Fechar" at bounding box center [322, 285] width 73 height 16
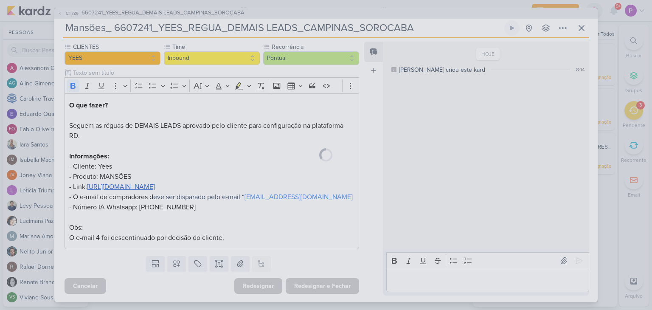
scroll to position [77, 0]
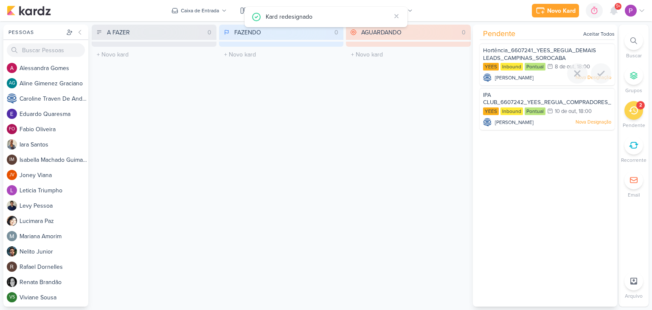
click at [532, 56] on span "Hortência_6607241_YEES_REGUA_DEMAIS LEADS_CAMPINAS_SOROCABA" at bounding box center [539, 54] width 113 height 14
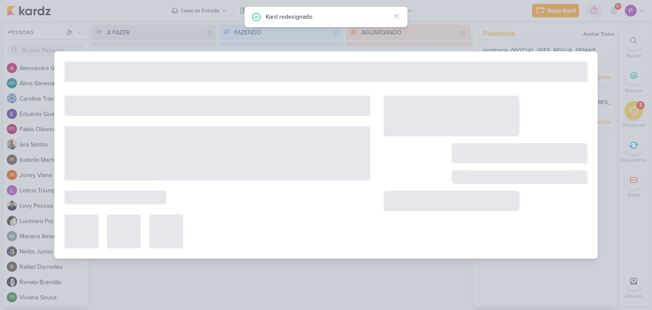
type input "Hortência_6607241_YEES_REGUA_DEMAIS LEADS_CAMPINAS_SOROCABA"
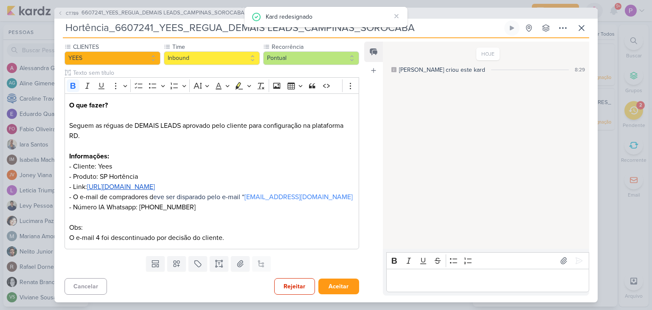
scroll to position [0, 0]
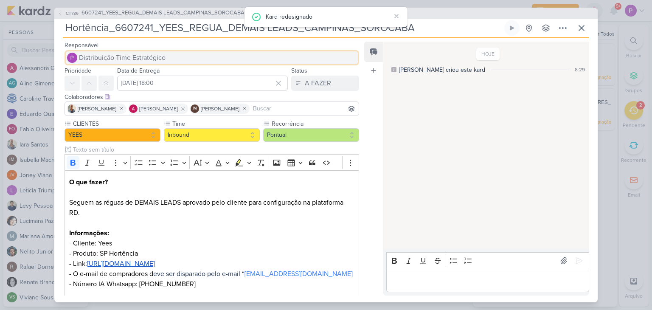
click at [119, 57] on span "Distribuição Time Estratégico" at bounding box center [122, 58] width 87 height 10
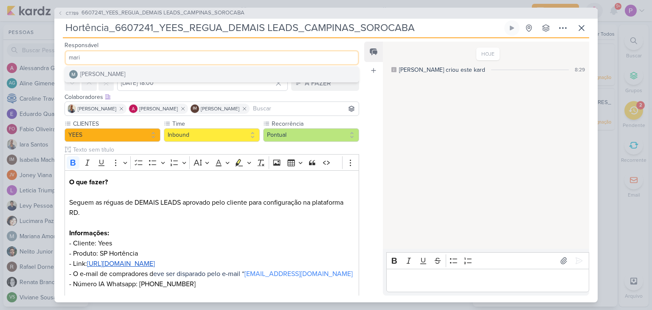
type input "mari"
click at [116, 73] on div "[PERSON_NAME]" at bounding box center [102, 74] width 45 height 9
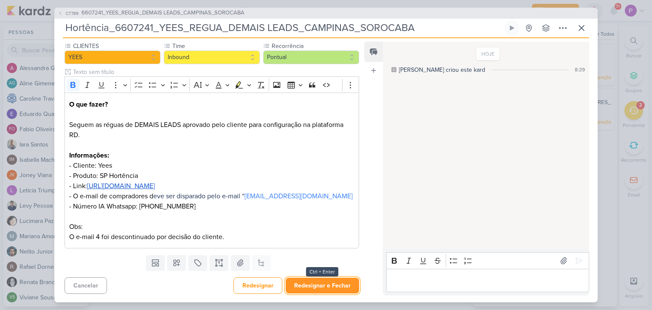
click at [307, 283] on button "Redesignar e Fechar" at bounding box center [322, 285] width 73 height 16
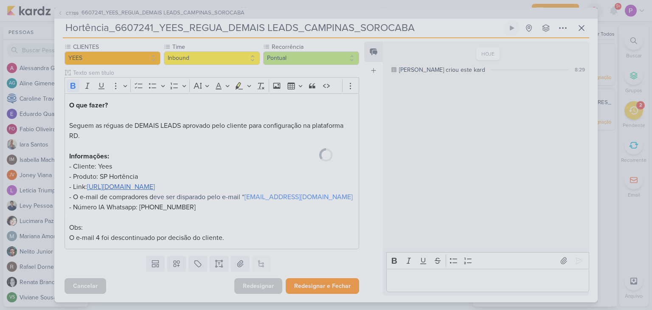
scroll to position [77, 0]
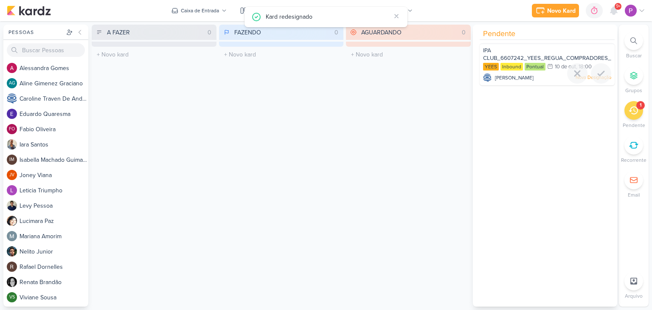
click at [555, 55] on span "IPA CLUB_6607242_YEES_REGUA_COMPRADORES_CAMPINAS_SOROCABA" at bounding box center [578, 54] width 190 height 14
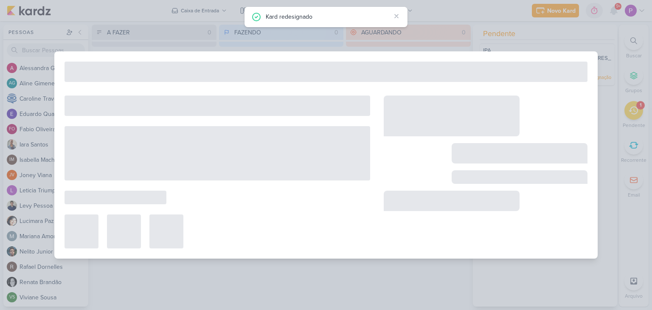
type input "IPA CLUB_6607242_YEES_REGUA_COMPRADORES_CAMPINAS_SOROCABA"
type input "[DATE] 18:00"
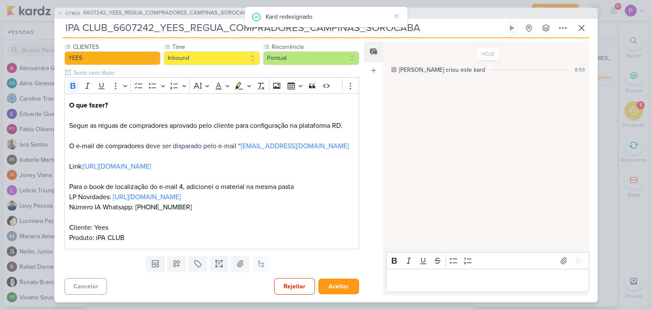
scroll to position [0, 0]
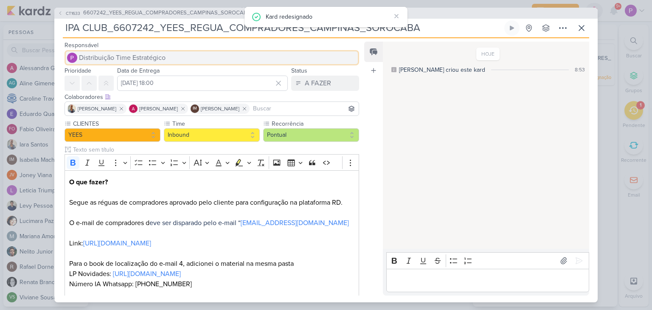
click at [157, 56] on span "Distribuição Time Estratégico" at bounding box center [122, 58] width 87 height 10
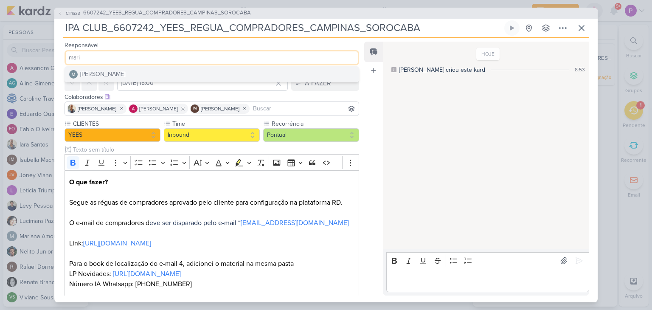
click at [152, 63] on input "mari" at bounding box center [211, 57] width 294 height 15
type input "mari"
click at [151, 74] on button "[PERSON_NAME]" at bounding box center [212, 74] width 294 height 15
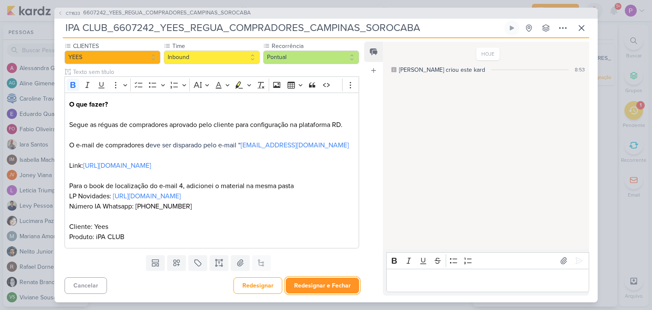
click at [327, 282] on button "Redesignar e Fechar" at bounding box center [322, 285] width 73 height 16
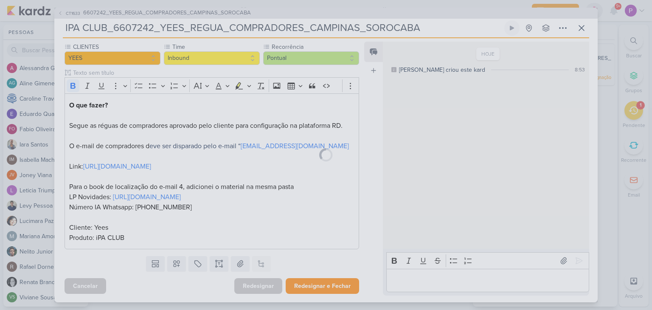
scroll to position [87, 0]
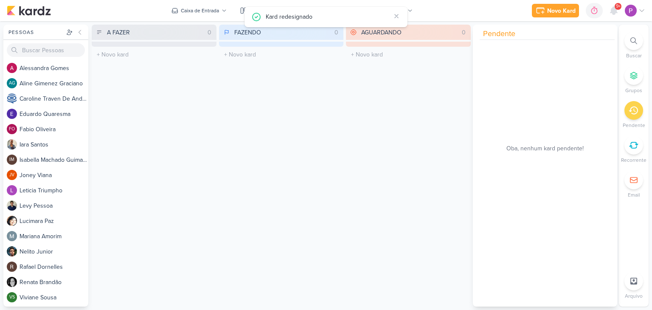
click at [196, 174] on div "A FAZER 0 Mover Para Esquerda Mover Para Direita [GEOGRAPHIC_DATA] O título do …" at bounding box center [154, 166] width 125 height 282
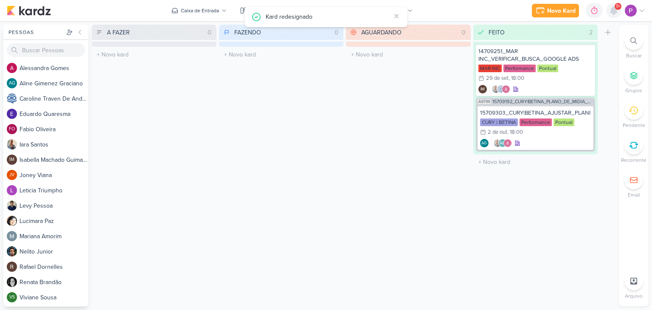
click at [620, 13] on div at bounding box center [613, 10] width 15 height 15
